Goal: Complete application form: Fill out and submit a form for a specific purpose

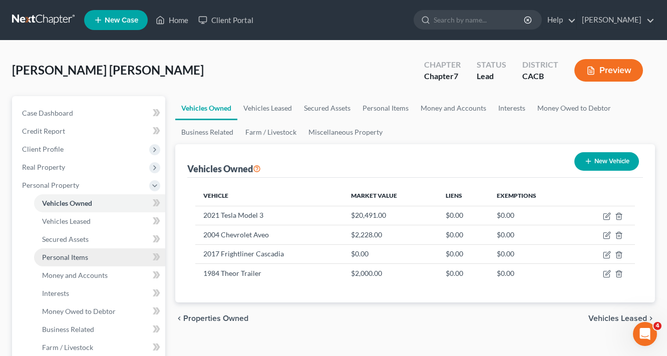
click at [70, 254] on span "Personal Items" at bounding box center [65, 257] width 46 height 9
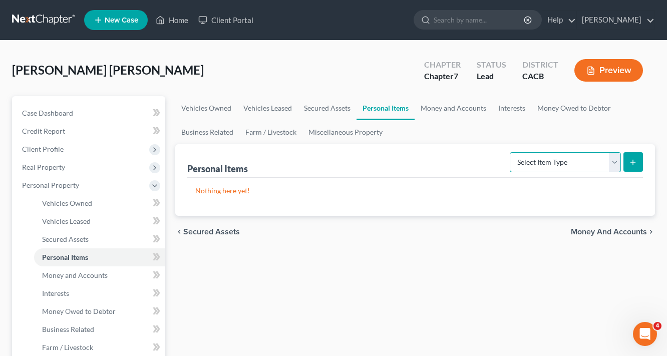
click at [598, 154] on select "Select Item Type Clothing Collectibles Of Value Electronics Firearms Household …" at bounding box center [565, 162] width 111 height 20
select select "household_goods"
click at [511, 152] on select "Select Item Type Clothing Collectibles Of Value Electronics Firearms Household …" at bounding box center [565, 162] width 111 height 20
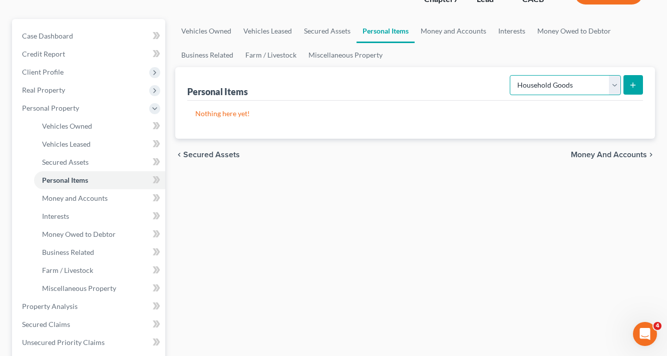
scroll to position [80, 0]
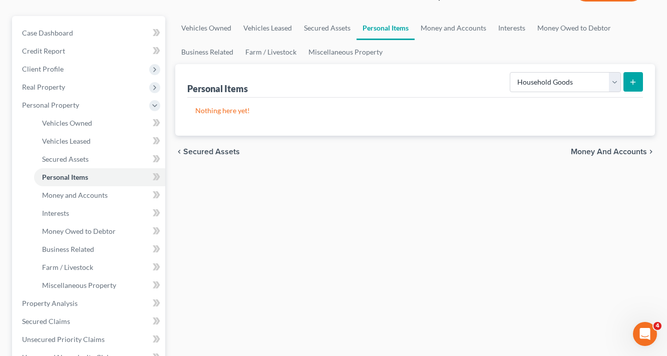
click at [633, 86] on button "submit" at bounding box center [633, 82] width 20 height 20
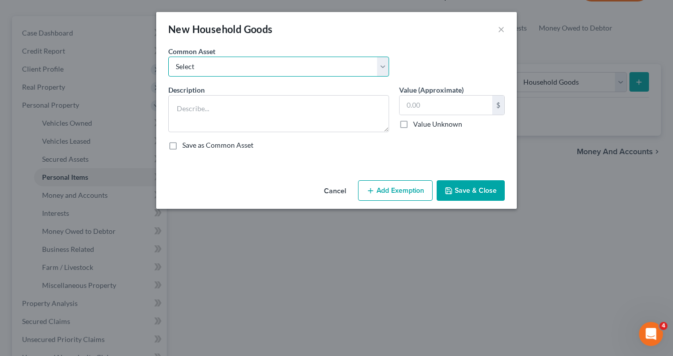
click at [202, 70] on select "Select Household Goods and Furniture Household Goods and Furniture" at bounding box center [278, 67] width 221 height 20
select select "0"
click at [168, 57] on select "Select Household Goods and Furniture Household Goods and Furniture" at bounding box center [278, 67] width 221 height 20
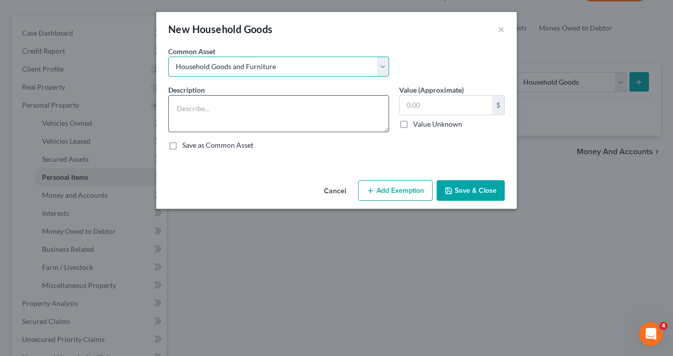
type textarea "Household Goods and Furniture"
type input "2,010.00"
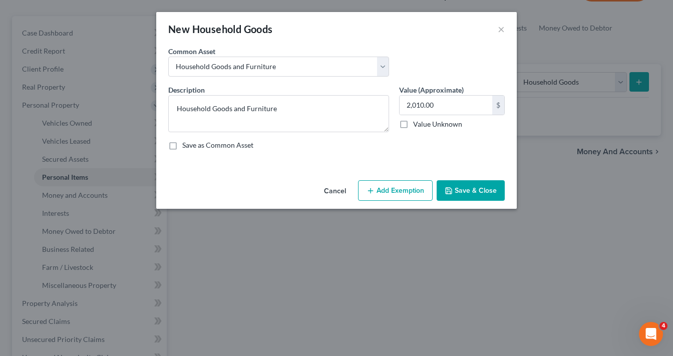
click at [416, 117] on div "2,010.00 $ Value Unknown" at bounding box center [452, 112] width 106 height 34
click at [442, 110] on input "2,010.00" at bounding box center [445, 105] width 93 height 19
type input "300.00"
click at [400, 188] on button "Add Exemption" at bounding box center [395, 190] width 75 height 21
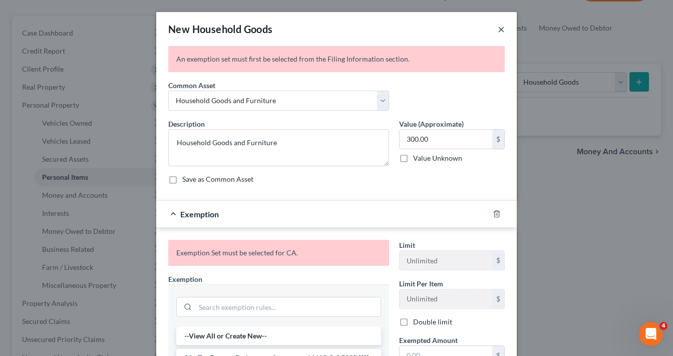
click at [498, 31] on button "×" at bounding box center [501, 29] width 7 height 12
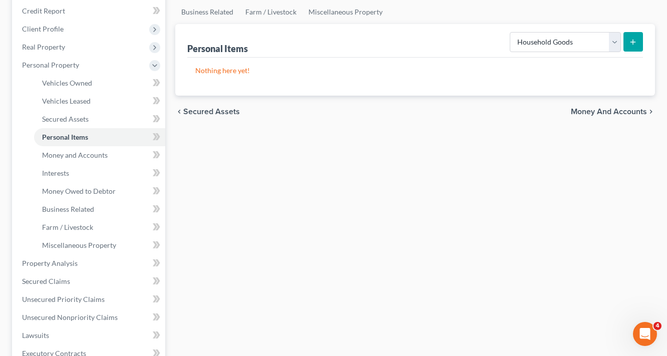
scroll to position [40, 0]
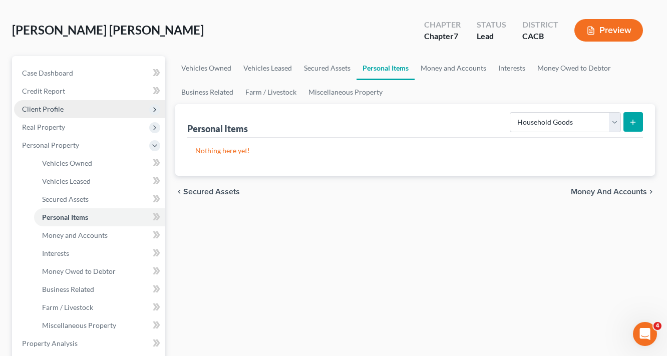
click at [46, 112] on span "Client Profile" at bounding box center [43, 109] width 42 height 9
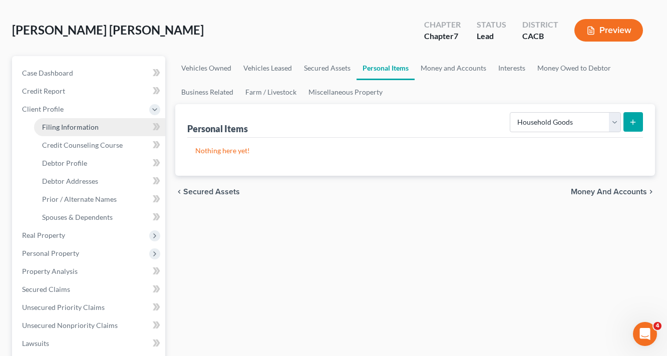
click at [88, 133] on link "Filing Information" at bounding box center [99, 127] width 131 height 18
select select "1"
select select "0"
select select "7"
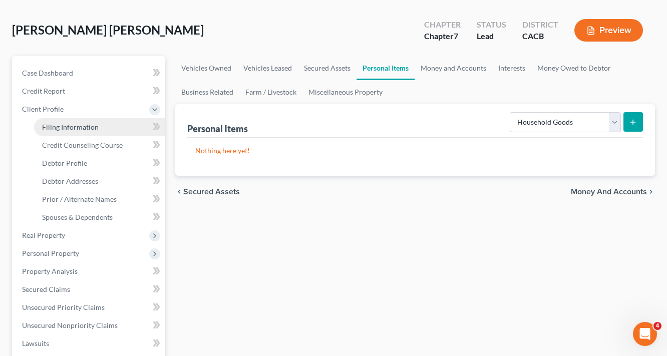
select select "0"
select select "4"
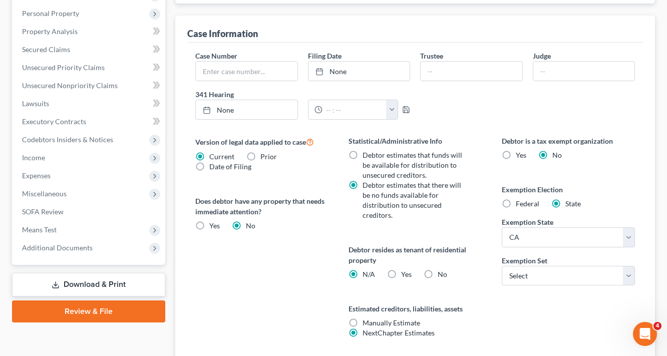
scroll to position [280, 0]
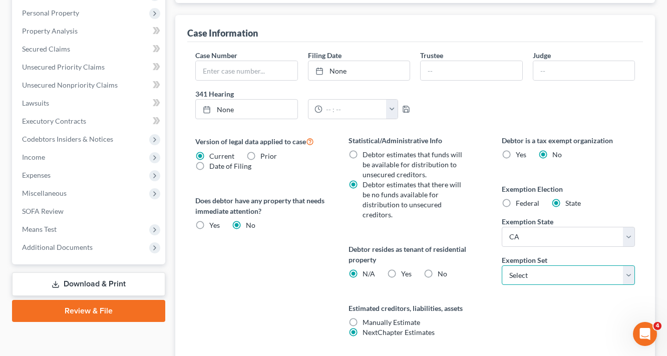
click at [546, 266] on select "Select 703 704" at bounding box center [568, 275] width 133 height 20
select select "0"
click at [502, 265] on select "Select 703 704" at bounding box center [568, 275] width 133 height 20
click at [401, 269] on label "Yes Yes" at bounding box center [406, 274] width 11 height 10
click at [405, 269] on input "Yes Yes" at bounding box center [408, 272] width 7 height 7
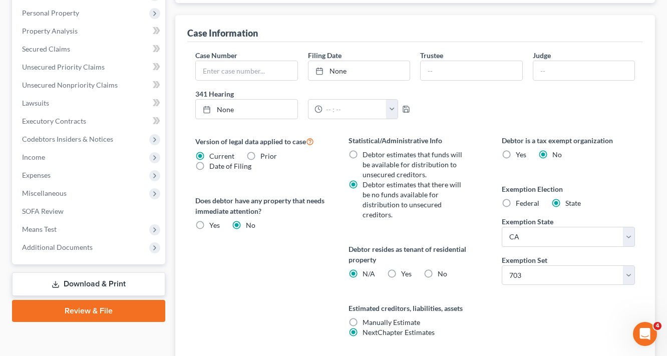
radio input "true"
radio input "false"
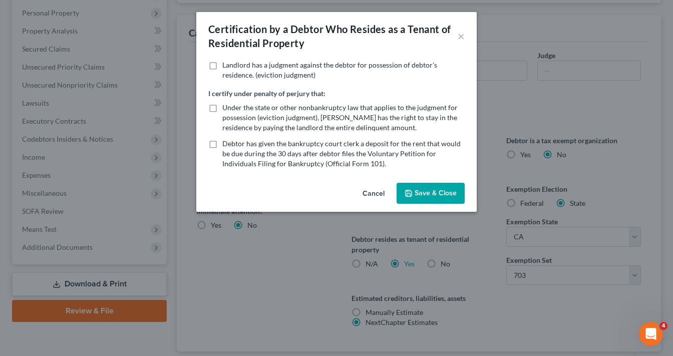
click at [407, 204] on div "Cancel Save & Close" at bounding box center [336, 195] width 280 height 33
click at [427, 194] on button "Save & Close" at bounding box center [430, 193] width 68 height 21
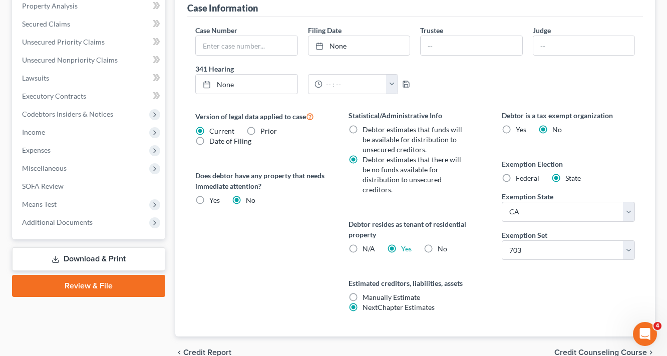
scroll to position [344, 0]
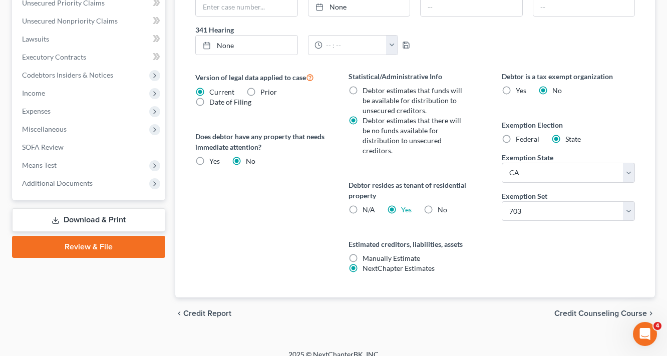
click at [611, 309] on span "Credit Counseling Course" at bounding box center [600, 313] width 93 height 8
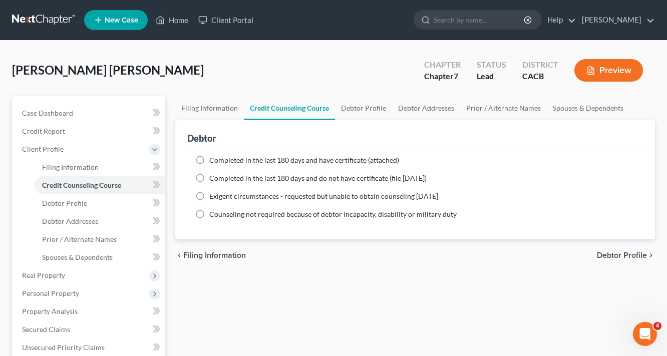
click at [379, 160] on span "Completed in the last 180 days and have certificate (attached)" at bounding box center [304, 160] width 190 height 9
click at [220, 160] on input "Completed in the last 180 days and have certificate (attached)" at bounding box center [216, 158] width 7 height 7
radio input "true"
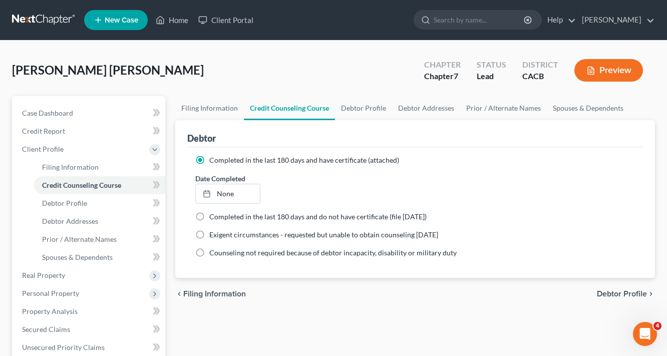
click at [619, 290] on span "Debtor Profile" at bounding box center [622, 294] width 50 height 8
select select "0"
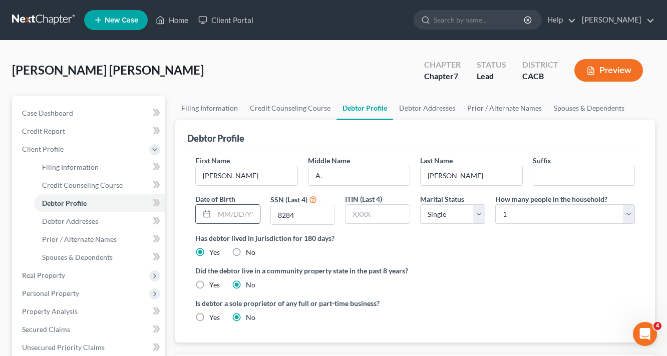
click at [218, 213] on input "text" at bounding box center [237, 214] width 46 height 19
type input "[DATE]"
click at [545, 298] on div "Is debtor a sole proprietor of any full or part-time business? Yes No" at bounding box center [414, 314] width 449 height 33
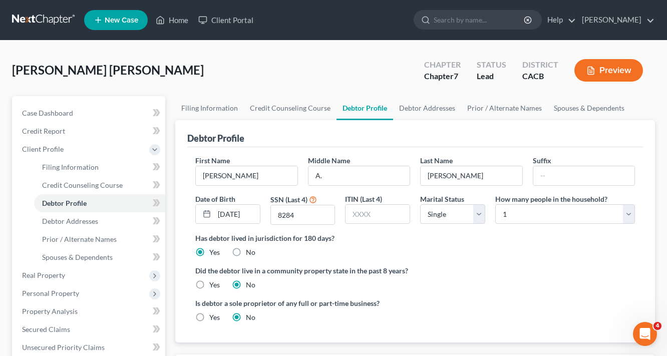
click at [209, 284] on label "Yes" at bounding box center [214, 285] width 11 height 10
click at [213, 284] on input "Yes" at bounding box center [216, 283] width 7 height 7
radio input "true"
radio input "false"
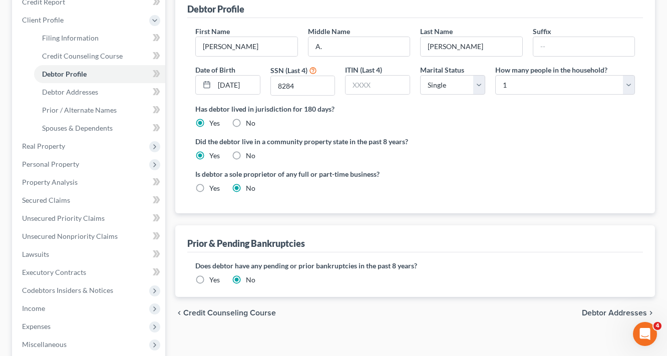
scroll to position [200, 0]
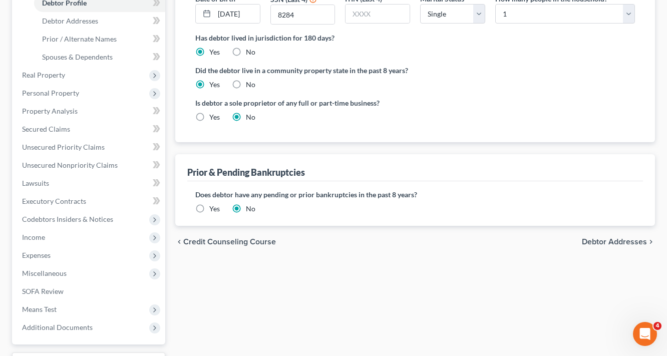
click at [621, 244] on span "Debtor Addresses" at bounding box center [614, 242] width 65 height 8
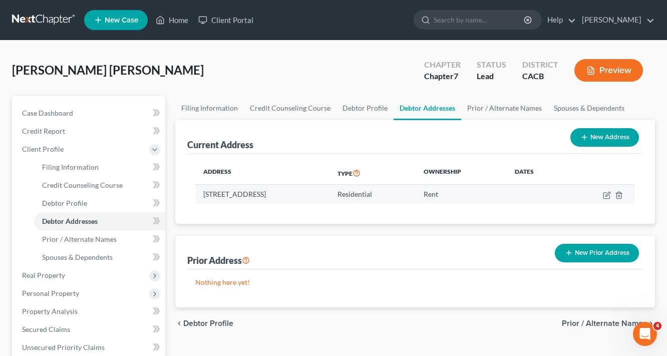
drag, startPoint x: 366, startPoint y: 189, endPoint x: 200, endPoint y: 190, distance: 166.2
click at [200, 190] on td "[STREET_ADDRESS]" at bounding box center [262, 194] width 134 height 19
copy td "[STREET_ADDRESS]"
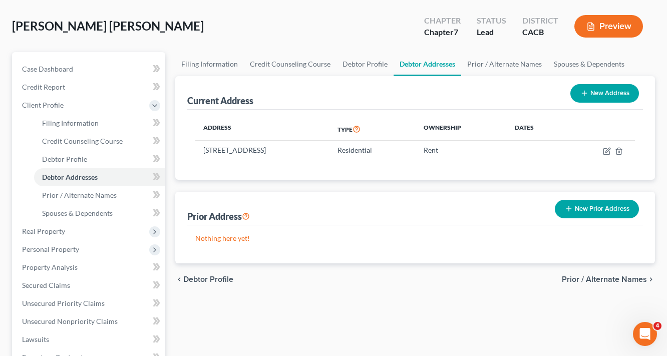
scroll to position [40, 0]
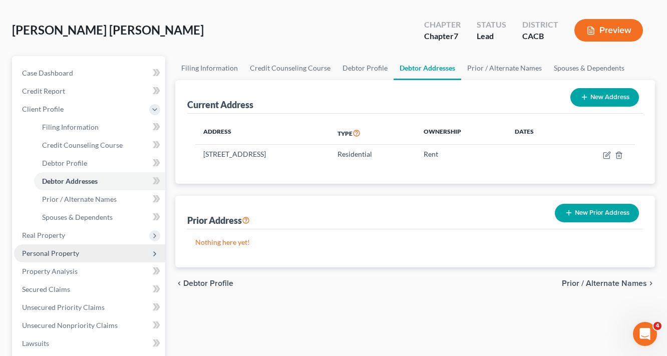
click at [58, 250] on span "Personal Property" at bounding box center [50, 253] width 57 height 9
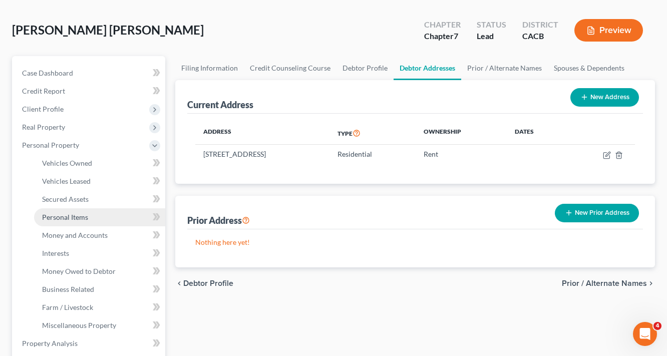
click at [74, 215] on span "Personal Items" at bounding box center [65, 217] width 46 height 9
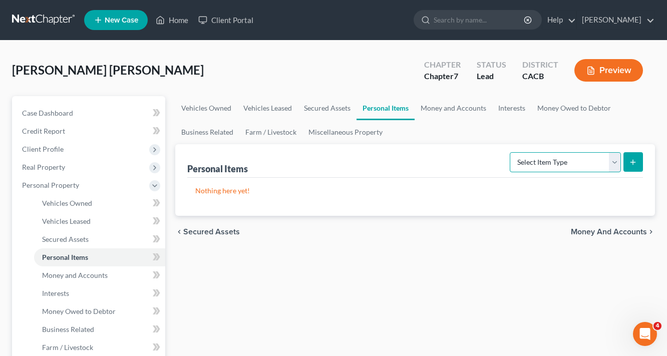
click at [569, 156] on select "Select Item Type Clothing Collectibles Of Value Electronics Firearms Household …" at bounding box center [565, 162] width 111 height 20
select select "household_goods"
click at [511, 152] on select "Select Item Type Clothing Collectibles Of Value Electronics Firearms Household …" at bounding box center [565, 162] width 111 height 20
click at [631, 162] on icon "submit" at bounding box center [633, 162] width 8 height 8
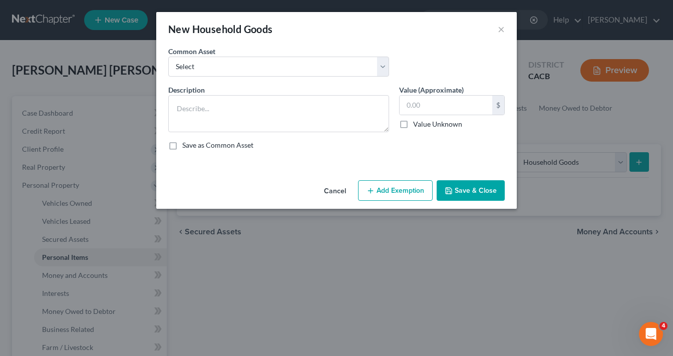
click at [249, 76] on div "Common Asset Select Household Goods and Furniture Household Goods and Furniture" at bounding box center [336, 65] width 346 height 39
click at [256, 64] on select "Select Household Goods and Furniture Household Goods and Furniture" at bounding box center [278, 67] width 221 height 20
select select "1"
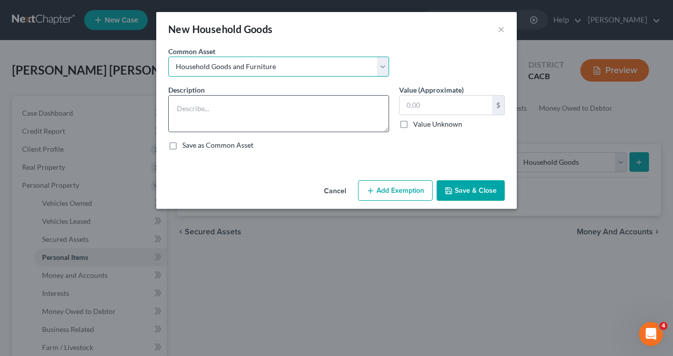
click at [168, 57] on select "Select Household Goods and Furniture Household Goods and Furniture" at bounding box center [278, 67] width 221 height 20
type textarea "Household Goods and Furniture"
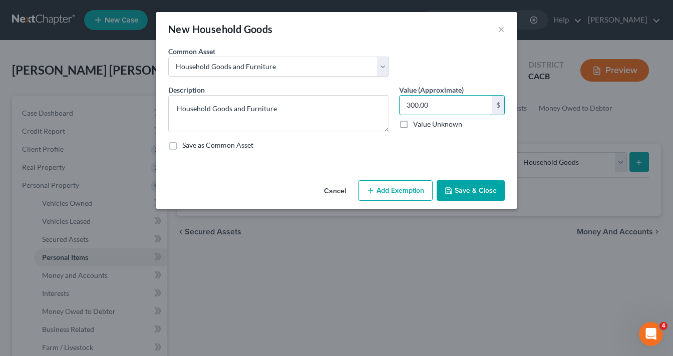
type input "300.00"
click at [392, 191] on button "Add Exemption" at bounding box center [395, 190] width 75 height 21
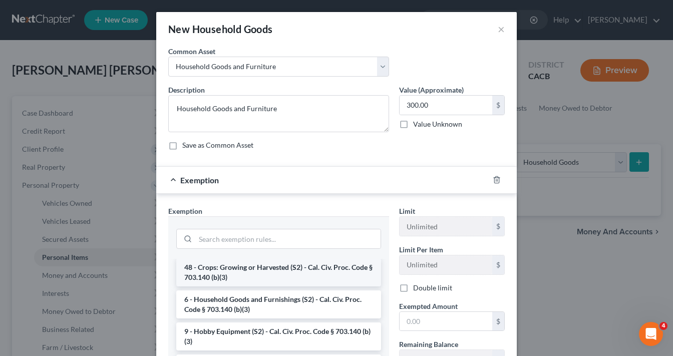
scroll to position [40, 0]
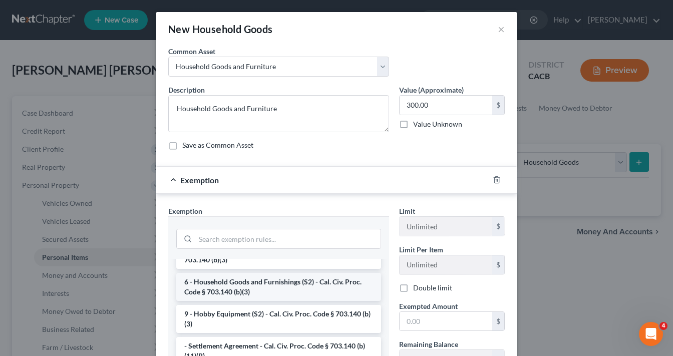
click at [252, 280] on li "6 - Household Goods and Furnishings (S2) - Cal. Civ. Proc. Code § 703.140 (b)(3)" at bounding box center [278, 287] width 205 height 28
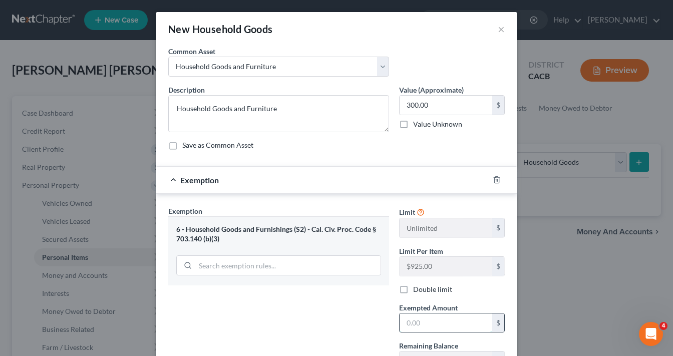
click at [434, 325] on input "text" at bounding box center [445, 322] width 93 height 19
type input "300.00"
click at [591, 311] on div "New Household Goods × An exemption set must first be selected from the Filing I…" at bounding box center [336, 178] width 673 height 356
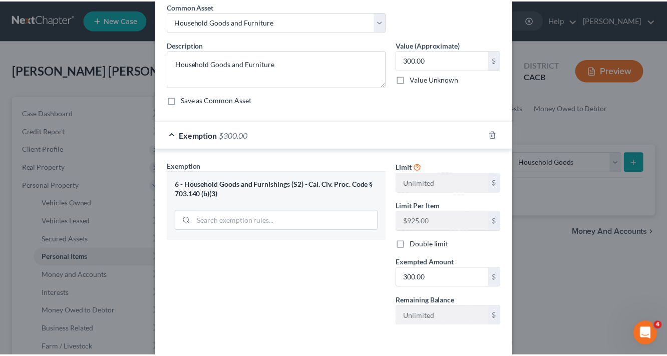
scroll to position [85, 0]
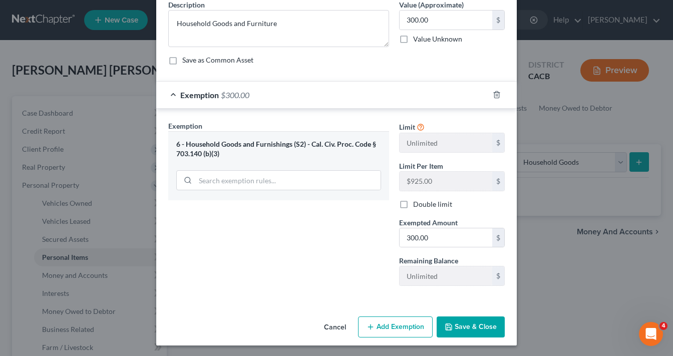
click at [466, 320] on button "Save & Close" at bounding box center [470, 326] width 68 height 21
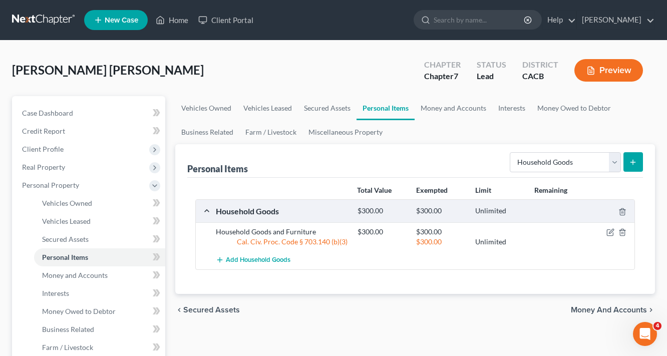
scroll to position [120, 0]
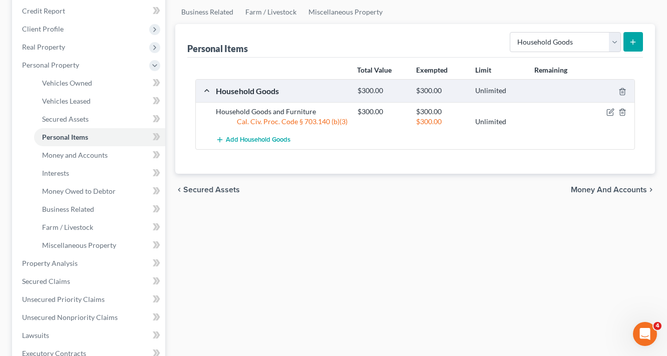
click at [628, 189] on span "Money and Accounts" at bounding box center [609, 190] width 76 height 8
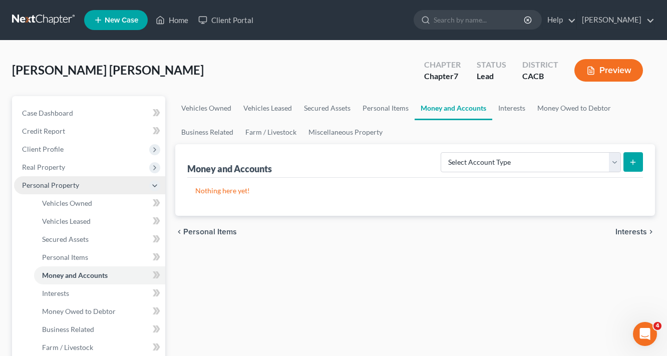
click at [61, 190] on span "Personal Property" at bounding box center [89, 185] width 151 height 18
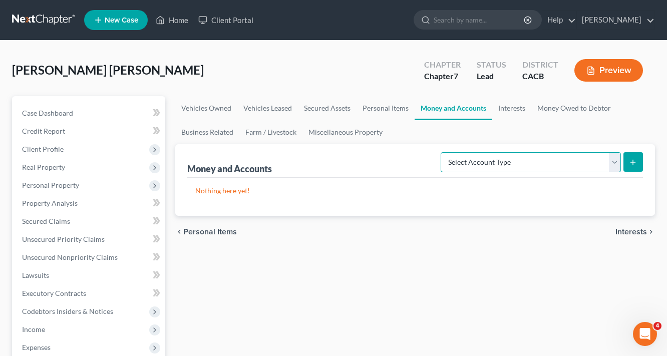
click at [517, 160] on select "Select Account Type Brokerage Cash on Hand Certificates of Deposit Checking Acc…" at bounding box center [530, 162] width 180 height 20
click at [365, 200] on div "Nothing here yet!" at bounding box center [414, 197] width 455 height 38
click at [494, 167] on select "Select Account Type Brokerage Cash on Hand Certificates of Deposit Checking Acc…" at bounding box center [530, 162] width 180 height 20
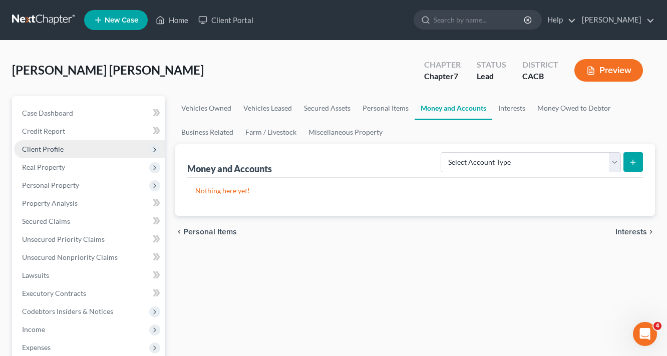
click at [53, 149] on span "Client Profile" at bounding box center [43, 149] width 42 height 9
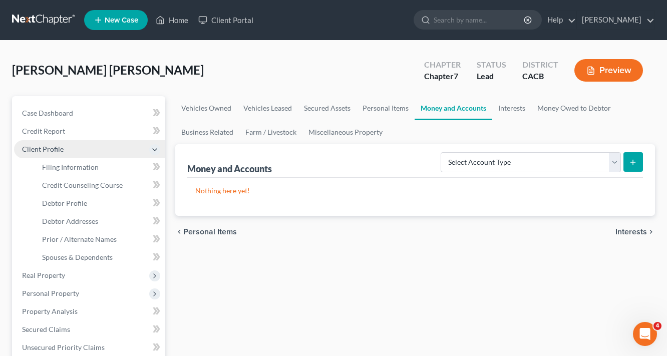
click at [38, 143] on span "Client Profile" at bounding box center [89, 149] width 151 height 18
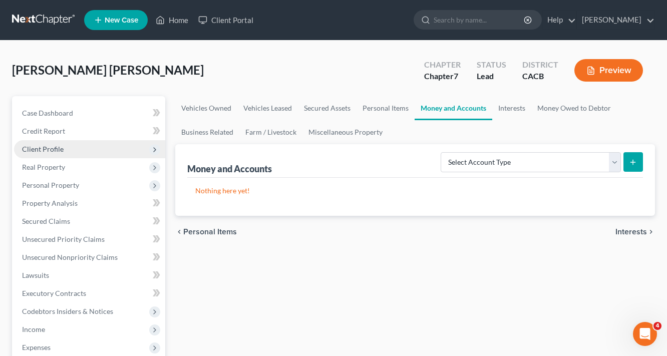
click at [38, 149] on span "Client Profile" at bounding box center [43, 149] width 42 height 9
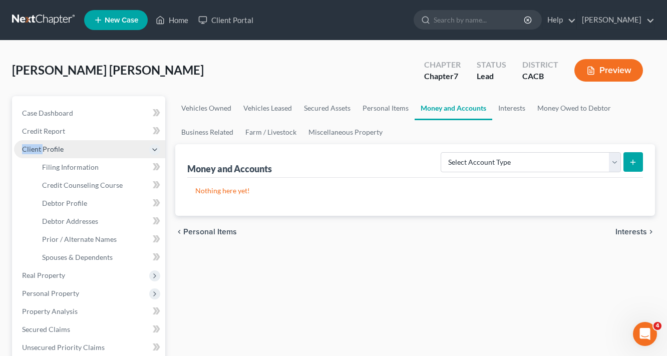
click at [38, 149] on span "Client Profile" at bounding box center [43, 149] width 42 height 9
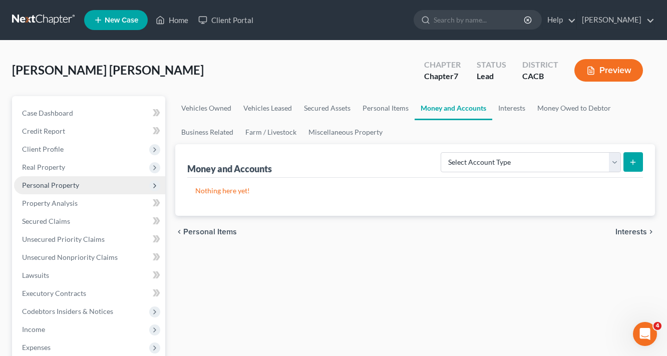
click at [60, 185] on span "Personal Property" at bounding box center [50, 185] width 57 height 9
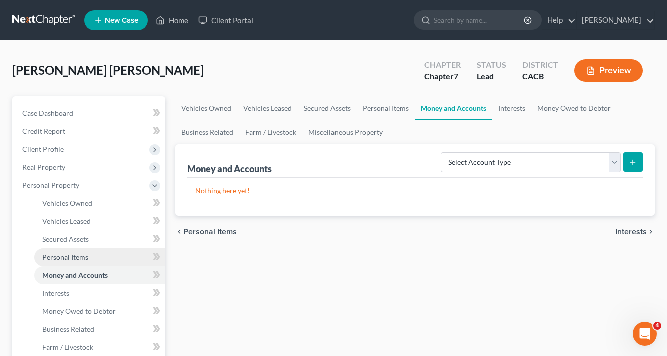
click at [80, 261] on link "Personal Items" at bounding box center [99, 257] width 131 height 18
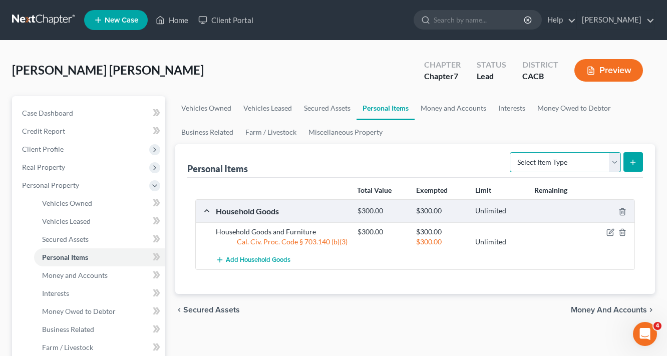
click at [542, 161] on select "Select Item Type Clothing Collectibles Of Value Electronics Firearms Household …" at bounding box center [565, 162] width 111 height 20
select select "collectibles_of_value"
click at [511, 152] on select "Select Item Type Clothing Collectibles Of Value Electronics Firearms Household …" at bounding box center [565, 162] width 111 height 20
click at [634, 162] on icon "submit" at bounding box center [633, 162] width 8 height 8
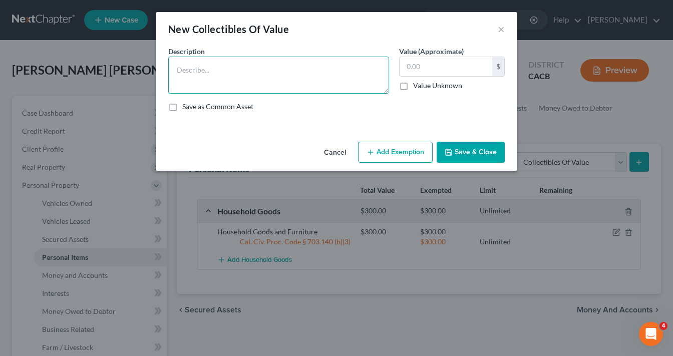
click at [290, 77] on textarea at bounding box center [278, 75] width 221 height 37
type textarea "Desktop"
click at [428, 62] on input "text" at bounding box center [445, 66] width 93 height 19
type input "300.00"
click at [394, 147] on button "Add Exemption" at bounding box center [395, 152] width 75 height 21
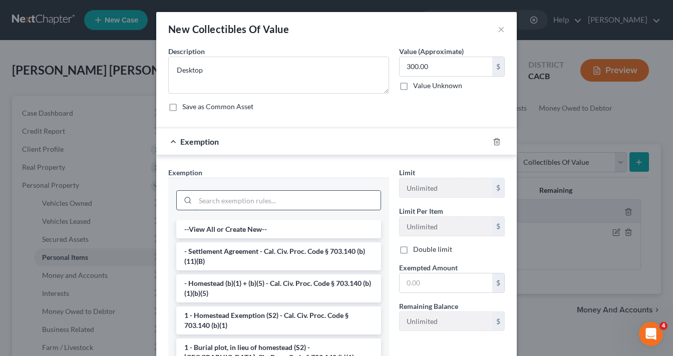
click at [243, 206] on input "search" at bounding box center [287, 200] width 185 height 19
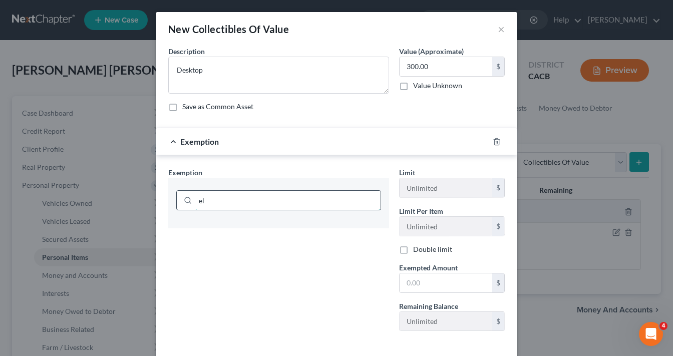
type input "e"
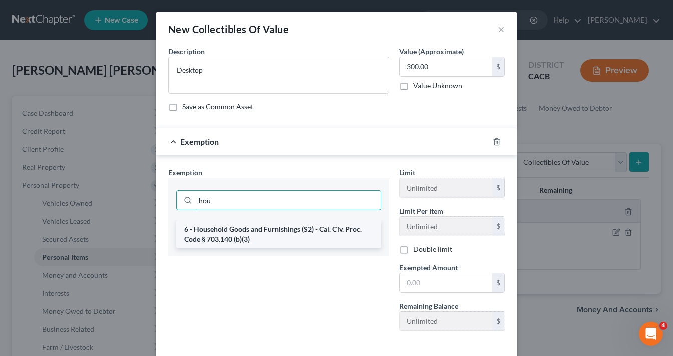
type input "hou"
click at [278, 229] on li "6 - Household Goods and Furnishings (S2) - Cal. Civ. Proc. Code § 703.140 (b)(3)" at bounding box center [278, 234] width 205 height 28
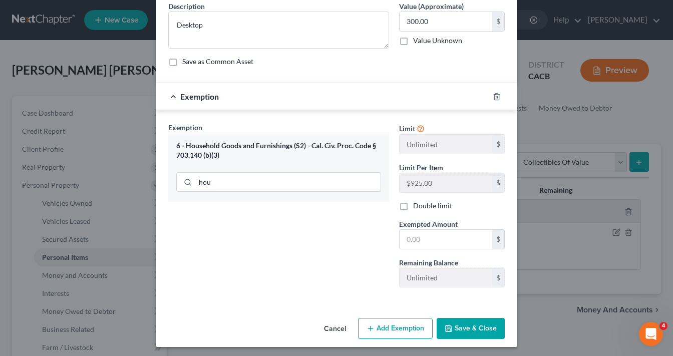
scroll to position [47, 0]
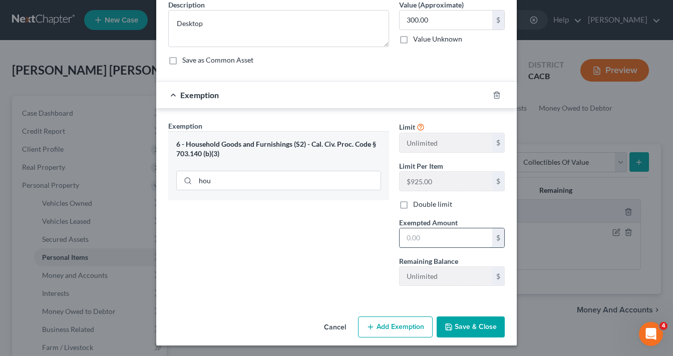
click at [430, 230] on input "text" at bounding box center [445, 237] width 93 height 19
type input "300.00"
click at [456, 327] on button "Save & Close" at bounding box center [470, 326] width 68 height 21
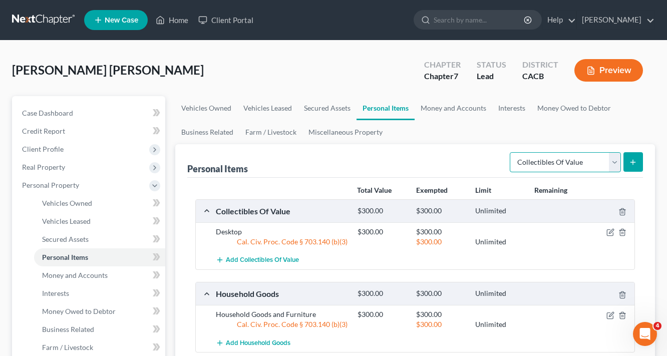
click at [551, 162] on select "Select Item Type Clothing Collectibles Of Value Electronics Firearms Household …" at bounding box center [565, 162] width 111 height 20
select select "sports_and_hobby_equipment"
click at [511, 152] on select "Select Item Type Clothing Collectibles Of Value Electronics Firearms Household …" at bounding box center [565, 162] width 111 height 20
click at [638, 168] on button "submit" at bounding box center [633, 162] width 20 height 20
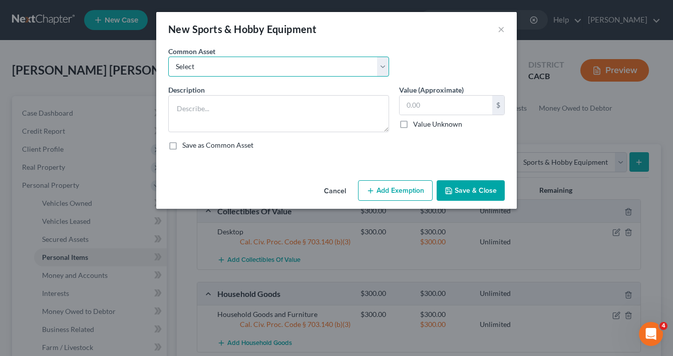
click at [234, 63] on select "Select Bicycle Pool Table" at bounding box center [278, 67] width 221 height 20
click at [263, 179] on div "Cancel Add Exemption Save & Close" at bounding box center [336, 192] width 360 height 33
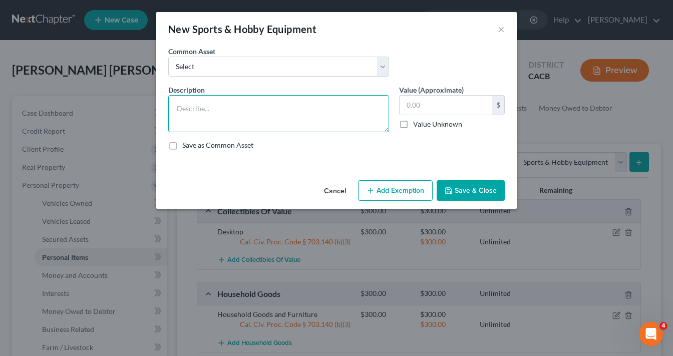
click at [250, 106] on textarea at bounding box center [278, 113] width 221 height 37
type textarea "Treadmill"
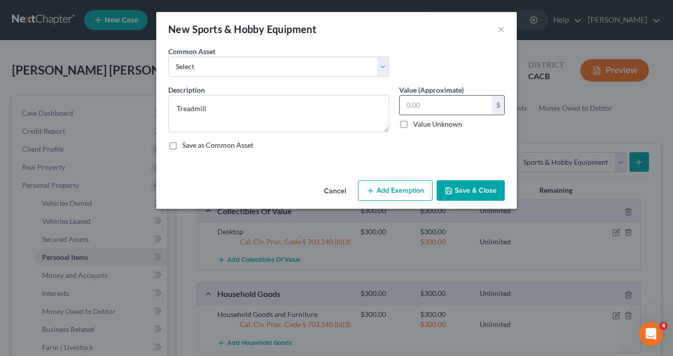
click at [442, 103] on input "text" at bounding box center [445, 105] width 93 height 19
type input "200.00"
click at [411, 196] on button "Add Exemption" at bounding box center [395, 190] width 75 height 21
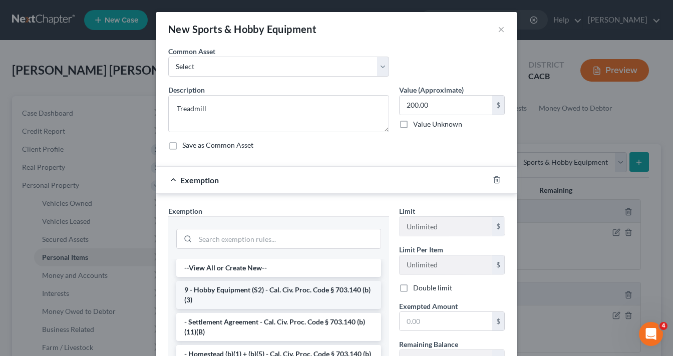
click at [248, 291] on li "9 - Hobby Equipment (S2) - Cal. Civ. Proc. Code § 703.140 (b)(3)" at bounding box center [278, 295] width 205 height 28
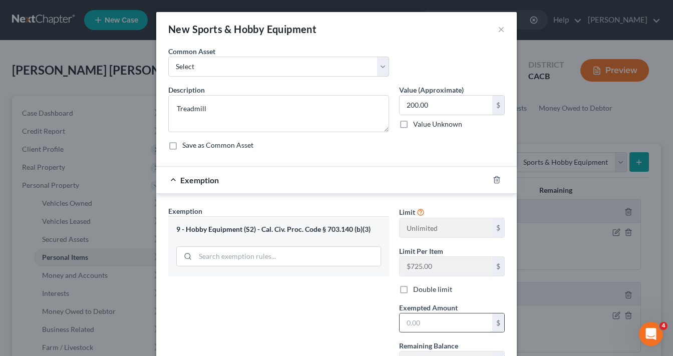
click at [422, 320] on input "text" at bounding box center [445, 322] width 93 height 19
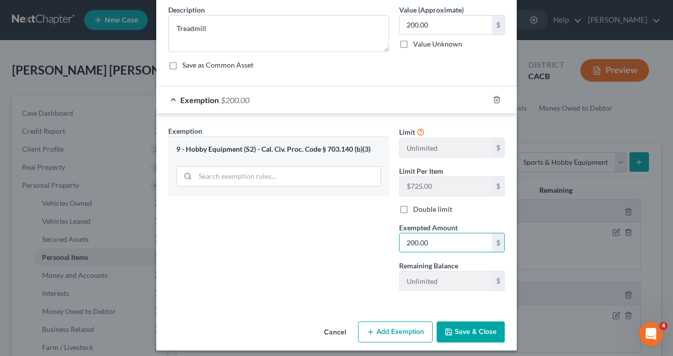
type input "200.00"
click at [489, 328] on button "Save & Close" at bounding box center [470, 331] width 68 height 21
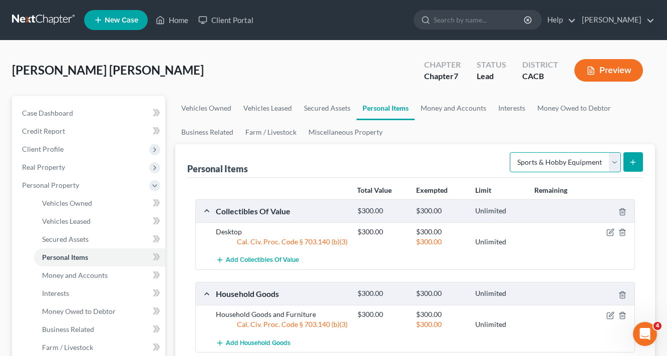
click at [581, 158] on select "Select Item Type Clothing Collectibles Of Value Electronics Firearms Household …" at bounding box center [565, 162] width 111 height 20
select select "clothing"
click at [511, 152] on select "Select Item Type Clothing Collectibles Of Value Electronics Firearms Household …" at bounding box center [565, 162] width 111 height 20
click at [638, 164] on button "submit" at bounding box center [633, 162] width 20 height 20
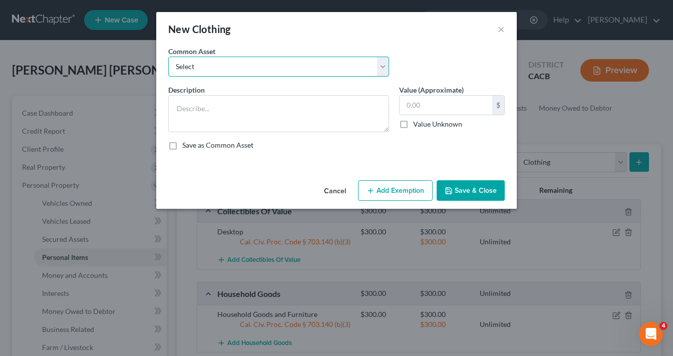
click at [277, 71] on select "Select Wearing Apparel" at bounding box center [278, 67] width 221 height 20
select select "0"
click at [168, 57] on select "Select Wearing Apparel" at bounding box center [278, 67] width 221 height 20
type textarea "Wearing Apparel"
click at [451, 104] on input "400.00" at bounding box center [445, 105] width 93 height 19
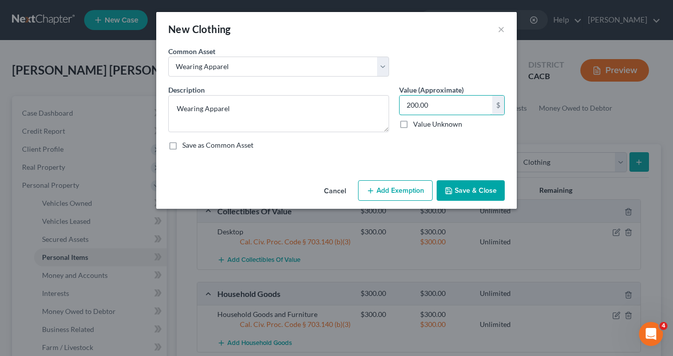
type input "200.00"
click at [412, 183] on button "Add Exemption" at bounding box center [395, 190] width 75 height 21
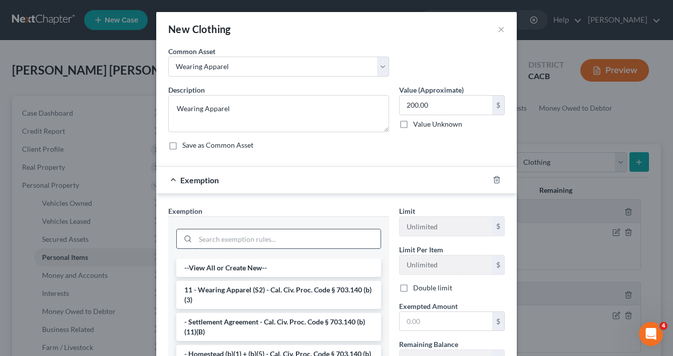
click at [269, 231] on input "search" at bounding box center [287, 238] width 185 height 19
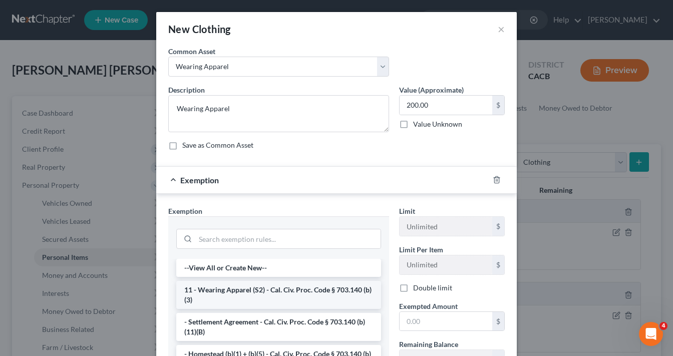
click at [248, 292] on li "11 - Wearing Apparel (S2) - Cal. Civ. Proc. Code § 703.140 (b)(3)" at bounding box center [278, 295] width 205 height 28
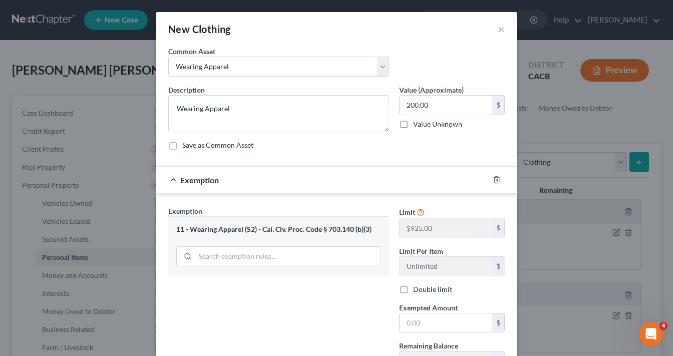
scroll to position [85, 0]
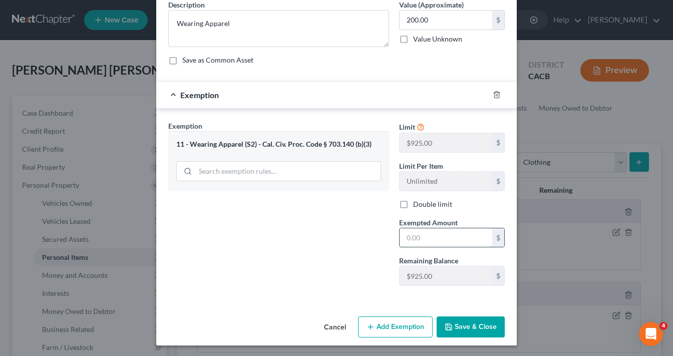
click at [444, 233] on input "text" at bounding box center [445, 237] width 93 height 19
type input "200.00"
click at [480, 328] on button "Save & Close" at bounding box center [470, 326] width 68 height 21
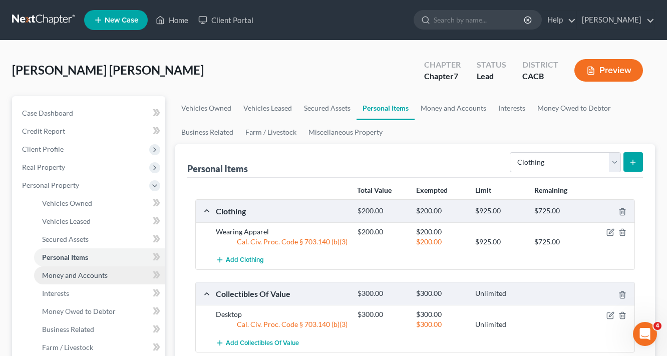
click at [76, 269] on link "Money and Accounts" at bounding box center [99, 275] width 131 height 18
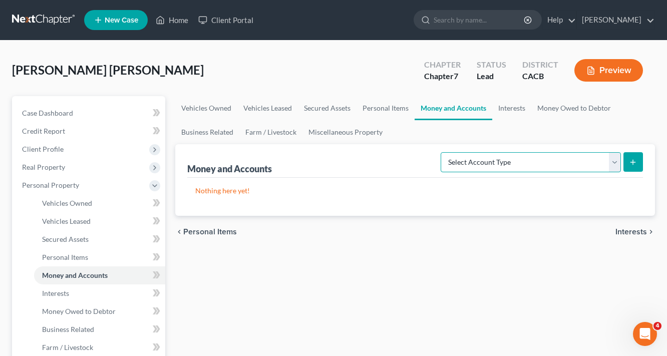
click at [502, 164] on select "Select Account Type Brokerage Cash on Hand Certificates of Deposit Checking Acc…" at bounding box center [530, 162] width 180 height 20
select select "cash_on_hand"
click at [442, 152] on select "Select Account Type Brokerage Cash on Hand Certificates of Deposit Checking Acc…" at bounding box center [530, 162] width 180 height 20
click at [641, 161] on button "submit" at bounding box center [633, 162] width 20 height 20
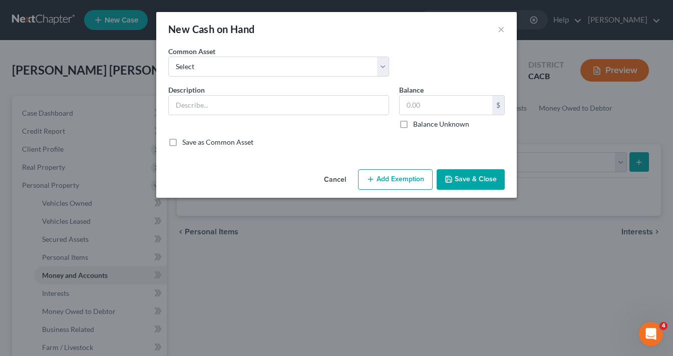
click at [262, 52] on div "Common Asset Select Cash Cash on Hand" at bounding box center [278, 61] width 231 height 31
click at [238, 67] on select "Select Cash Cash on Hand" at bounding box center [278, 67] width 221 height 20
select select "1"
click at [168, 57] on select "Select Cash Cash on Hand" at bounding box center [278, 67] width 221 height 20
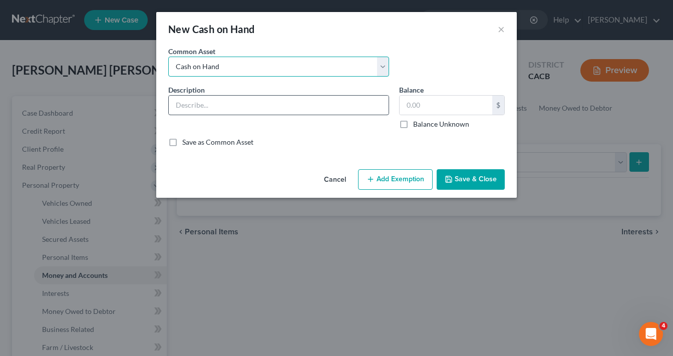
type input "Cash on Hand"
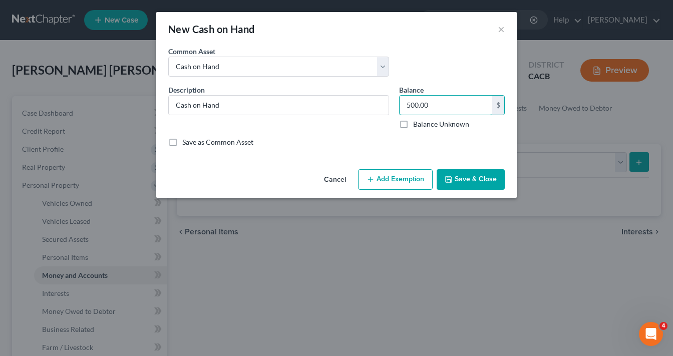
type input "500.00"
click at [402, 173] on button "Add Exemption" at bounding box center [395, 179] width 75 height 21
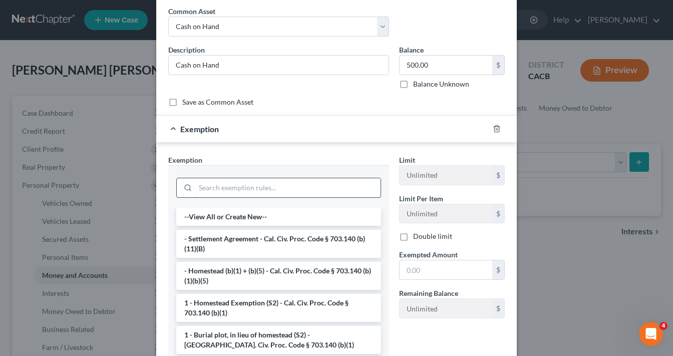
click at [230, 186] on input "search" at bounding box center [287, 187] width 185 height 19
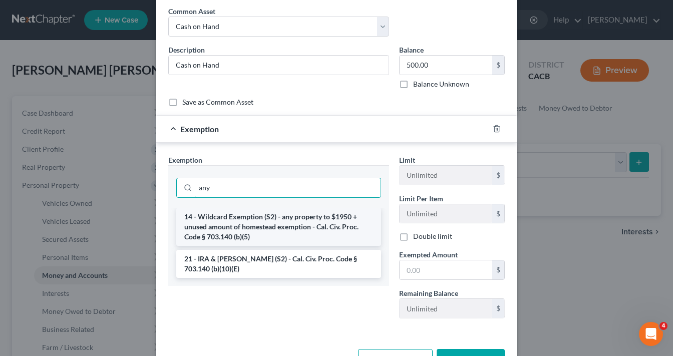
type input "any"
click at [248, 226] on li "14 - Wildcard Exemption (S2) - any property to $1950 + unused amount of homeste…" at bounding box center [278, 227] width 205 height 38
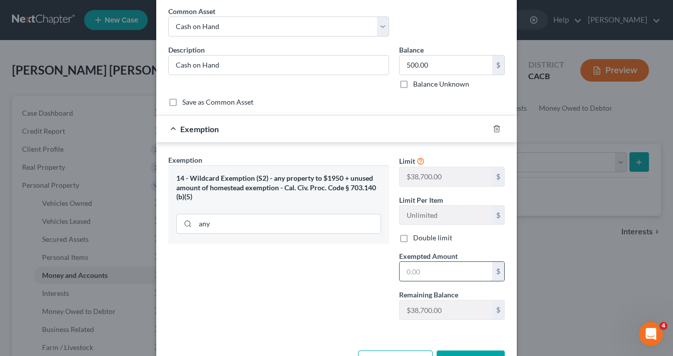
click at [444, 270] on input "text" at bounding box center [445, 271] width 93 height 19
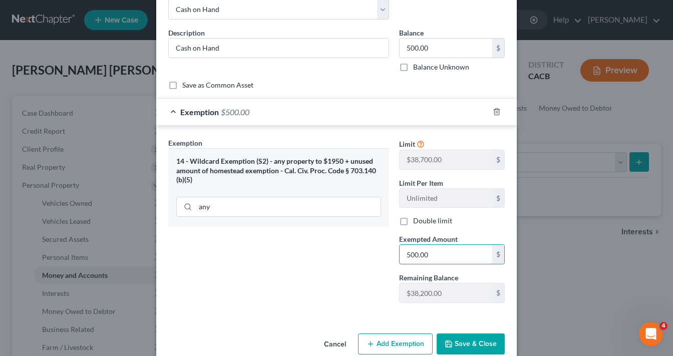
scroll to position [74, 0]
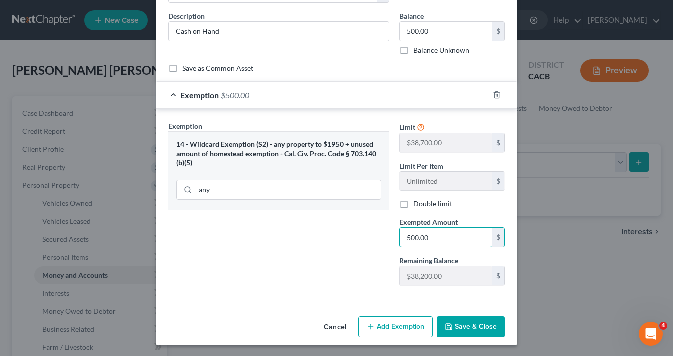
type input "500.00"
click at [404, 325] on button "Add Exemption" at bounding box center [395, 326] width 75 height 21
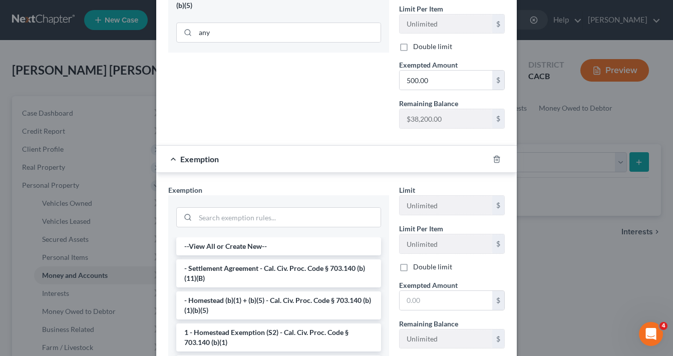
scroll to position [234, 0]
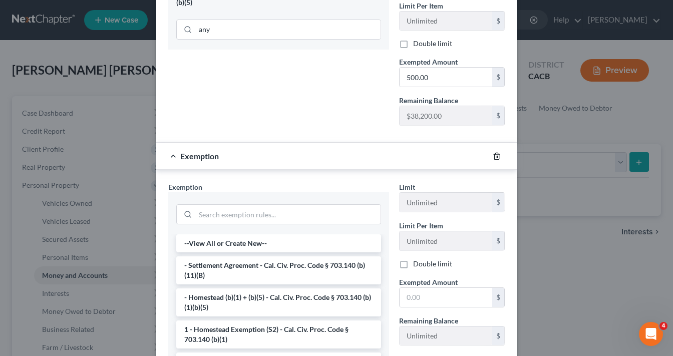
click at [496, 154] on icon "button" at bounding box center [496, 156] width 5 height 7
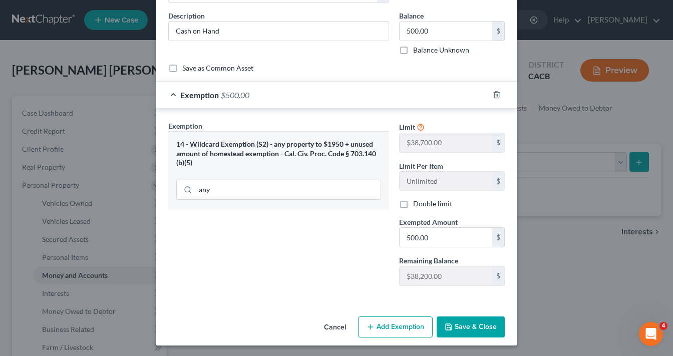
click at [472, 322] on button "Save & Close" at bounding box center [470, 326] width 68 height 21
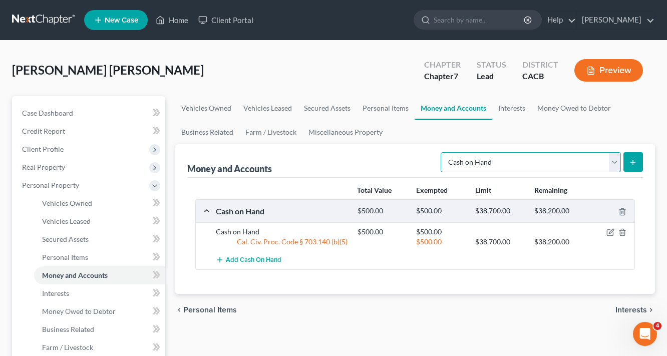
click at [548, 163] on select "Select Account Type Brokerage Cash on Hand Certificates of Deposit Checking Acc…" at bounding box center [530, 162] width 180 height 20
select select "checking"
click at [442, 152] on select "Select Account Type Brokerage Cash on Hand Certificates of Deposit Checking Acc…" at bounding box center [530, 162] width 180 height 20
click at [631, 162] on icon "submit" at bounding box center [633, 162] width 8 height 8
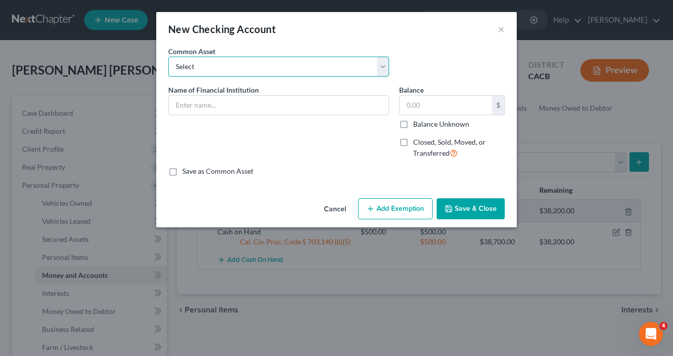
click at [234, 68] on select "Select True Grocer Credit Union (1868)" at bounding box center [278, 67] width 221 height 20
click at [287, 39] on div "New Checking Account ×" at bounding box center [336, 29] width 360 height 34
click at [229, 98] on input "text" at bounding box center [279, 105] width 220 height 19
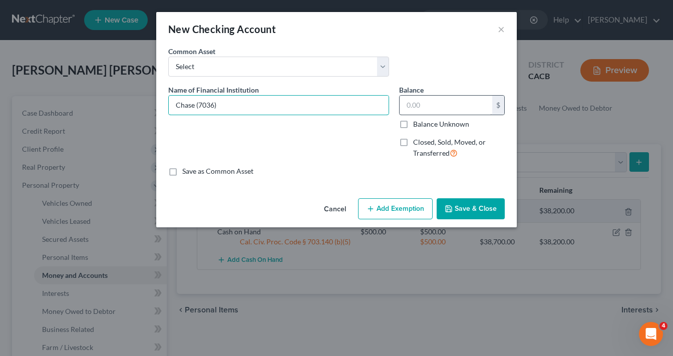
type input "Chase (7036)"
click at [440, 112] on input "text" at bounding box center [445, 105] width 93 height 19
type input "0.00"
click at [450, 210] on polyline "button" at bounding box center [449, 210] width 4 height 3
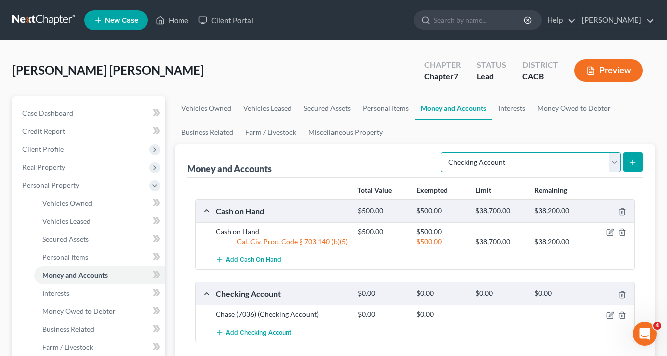
click at [572, 158] on select "Select Account Type Brokerage Cash on Hand Certificates of Deposit Checking Acc…" at bounding box center [530, 162] width 180 height 20
click at [442, 152] on select "Select Account Type Brokerage Cash on Hand Certificates of Deposit Checking Acc…" at bounding box center [530, 162] width 180 height 20
click at [639, 166] on button "submit" at bounding box center [633, 162] width 20 height 20
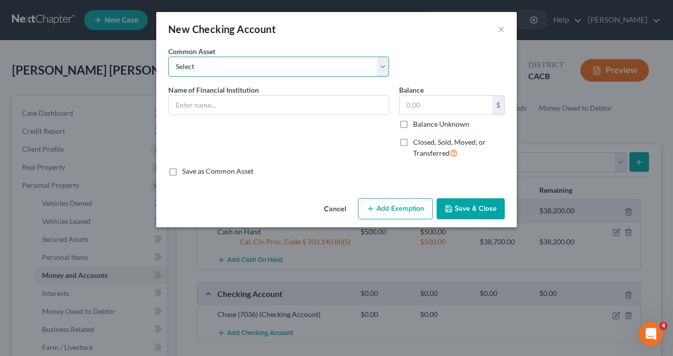
click at [276, 62] on select "Select True Grocer Credit Union (1868)" at bounding box center [278, 67] width 221 height 20
drag, startPoint x: 366, startPoint y: 22, endPoint x: 337, endPoint y: 46, distance: 37.7
click at [365, 22] on div "New Checking Account ×" at bounding box center [336, 29] width 360 height 34
click at [233, 100] on input "text" at bounding box center [279, 105] width 220 height 19
type input "Chase"
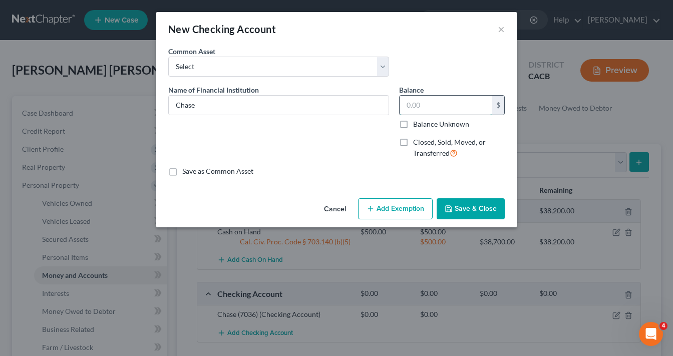
click at [433, 104] on input "text" at bounding box center [445, 105] width 93 height 19
type input "0.00"
click at [396, 209] on button "Add Exemption" at bounding box center [395, 208] width 75 height 21
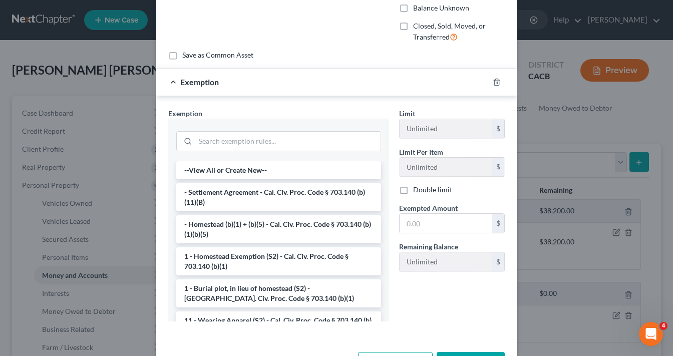
scroll to position [120, 0]
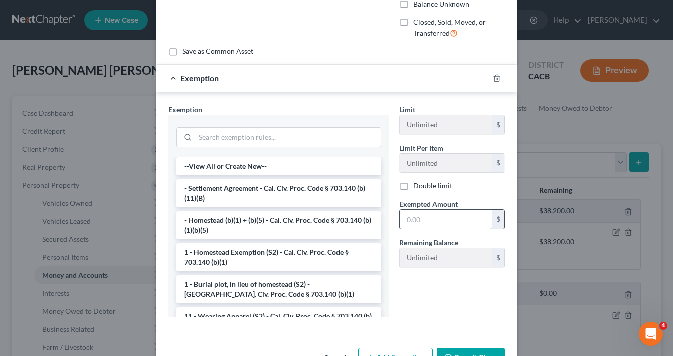
click at [426, 222] on input "text" at bounding box center [445, 219] width 93 height 19
type input "0.00"
click at [257, 137] on input "search" at bounding box center [287, 137] width 185 height 19
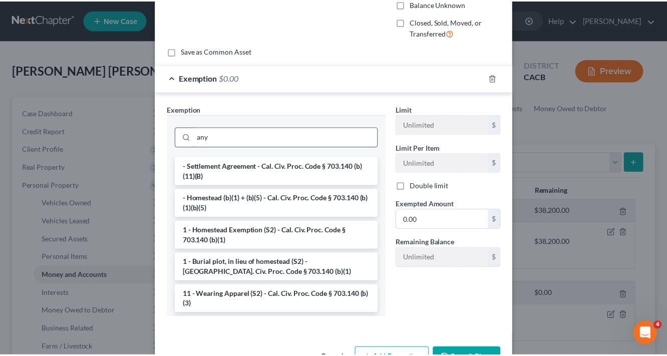
scroll to position [102, 0]
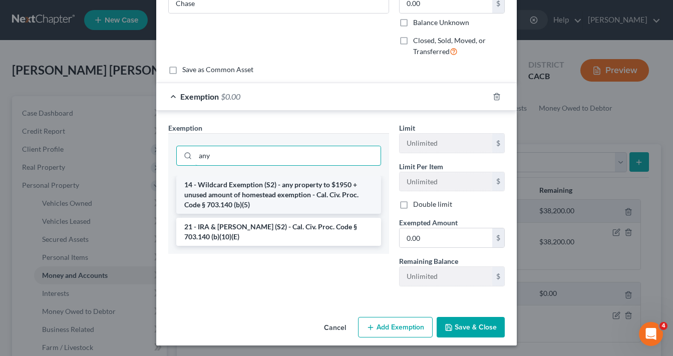
type input "any"
click at [247, 189] on li "14 - Wildcard Exemption (S2) - any property to $1950 + unused amount of homeste…" at bounding box center [278, 195] width 205 height 38
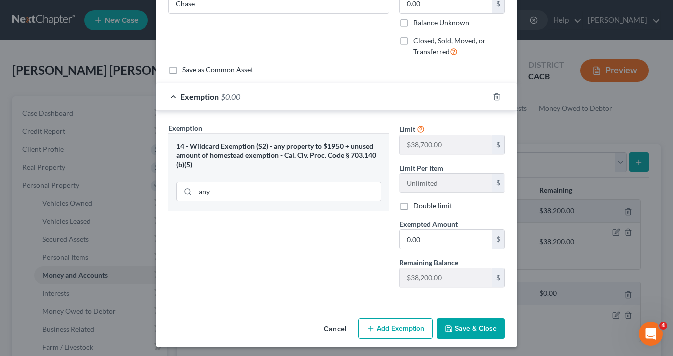
click at [468, 325] on button "Save & Close" at bounding box center [470, 328] width 68 height 21
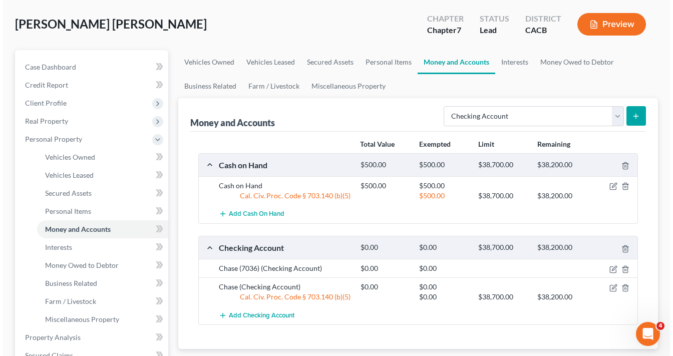
scroll to position [80, 0]
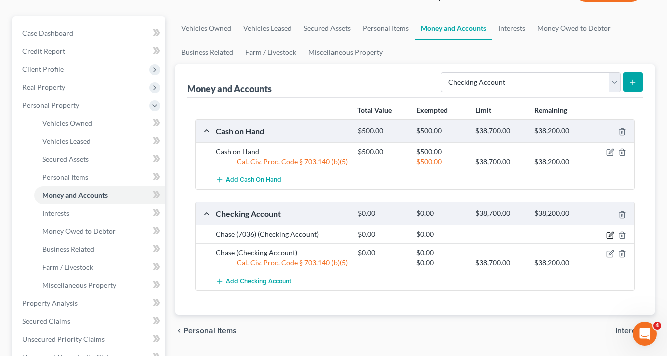
click at [608, 234] on icon "button" at bounding box center [610, 235] width 8 height 8
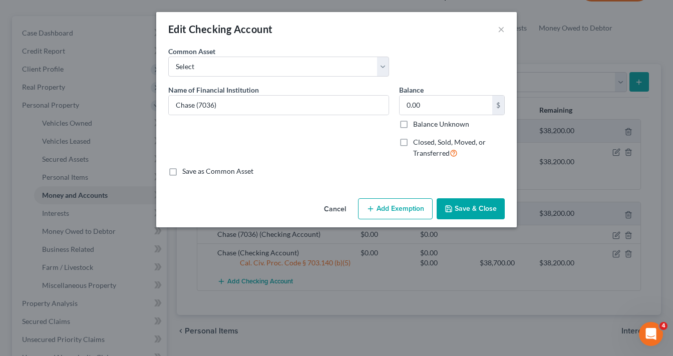
click at [419, 206] on button "Add Exemption" at bounding box center [395, 208] width 75 height 21
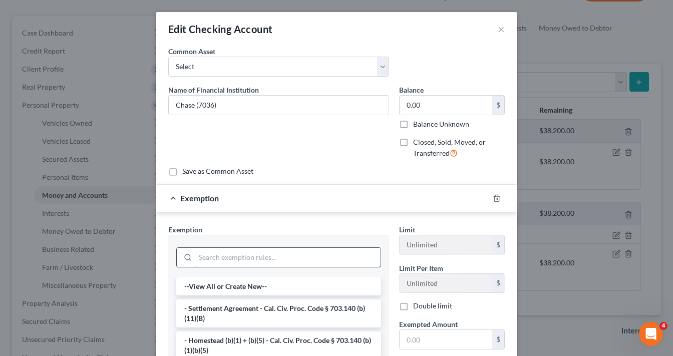
click at [227, 257] on input "search" at bounding box center [287, 257] width 185 height 19
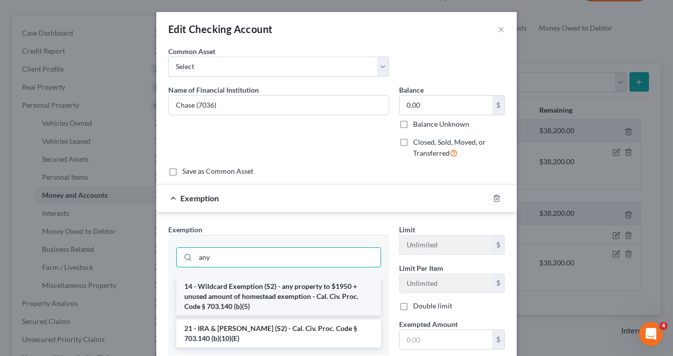
type input "any"
click at [220, 289] on li "14 - Wildcard Exemption (S2) - any property to $1950 + unused amount of homeste…" at bounding box center [278, 296] width 205 height 38
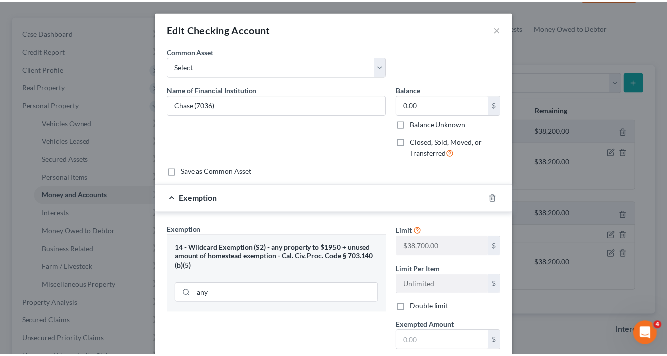
scroll to position [103, 0]
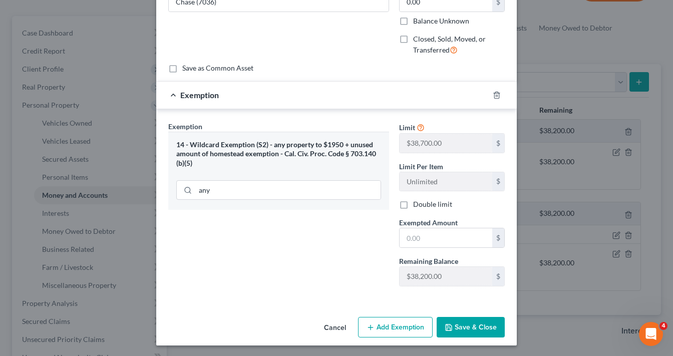
click at [467, 322] on button "Save & Close" at bounding box center [470, 327] width 68 height 21
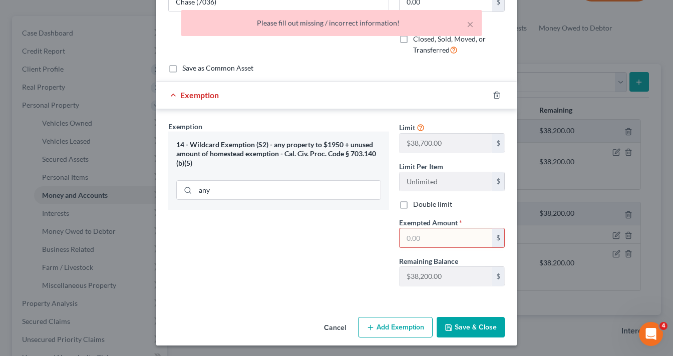
click at [439, 236] on input "text" at bounding box center [445, 237] width 93 height 19
type input "0.00"
click at [477, 336] on div "Cancel Add Exemption Save & Close" at bounding box center [336, 329] width 360 height 33
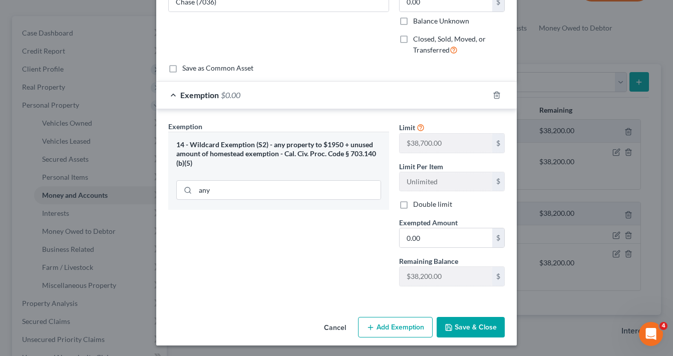
click at [477, 325] on button "Save & Close" at bounding box center [470, 327] width 68 height 21
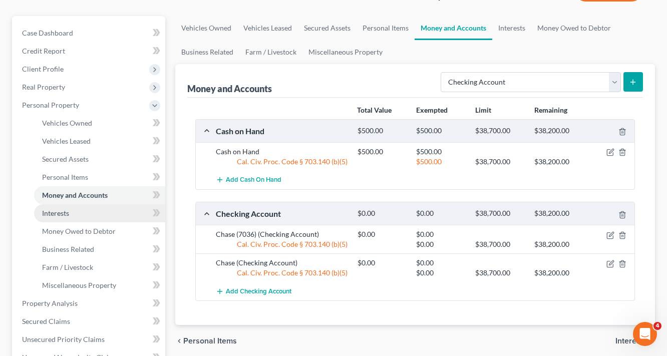
click at [57, 211] on span "Interests" at bounding box center [55, 213] width 27 height 9
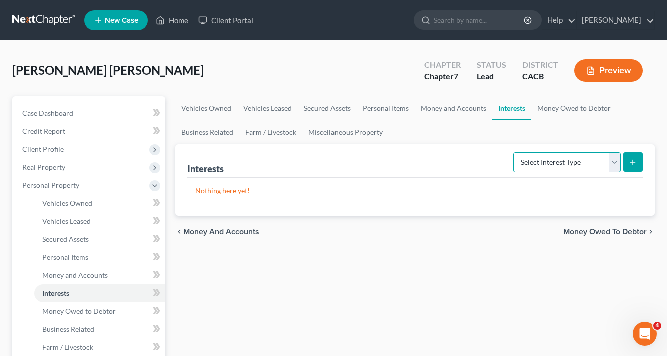
click at [546, 164] on select "Select Interest Type 401K Annuity Bond Education IRA Government Bond Government…" at bounding box center [567, 162] width 108 height 20
click at [450, 189] on p "Nothing here yet!" at bounding box center [414, 191] width 439 height 10
click at [551, 163] on select "Select Interest Type 401K Annuity Bond Education IRA Government Bond Government…" at bounding box center [567, 162] width 108 height 20
select select "stock"
click at [514, 152] on select "Select Interest Type 401K Annuity Bond Education IRA Government Bond Government…" at bounding box center [567, 162] width 108 height 20
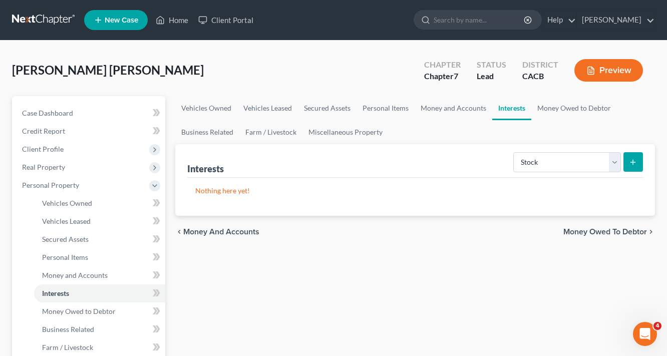
click at [640, 163] on button "submit" at bounding box center [633, 162] width 20 height 20
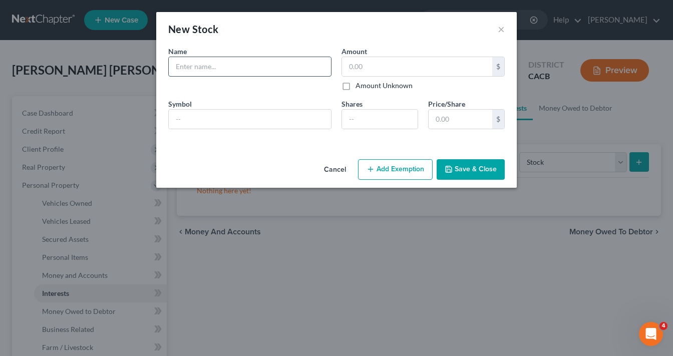
click at [249, 62] on input "text" at bounding box center [250, 66] width 162 height 19
type input "S"
type input "[PERSON_NAME] [PERSON_NAME]"
click at [371, 67] on input "text" at bounding box center [417, 66] width 150 height 19
type input "100.00"
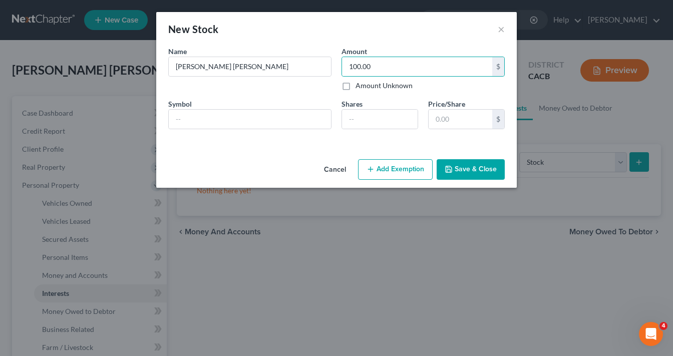
click at [467, 170] on button "Save & Close" at bounding box center [470, 169] width 68 height 21
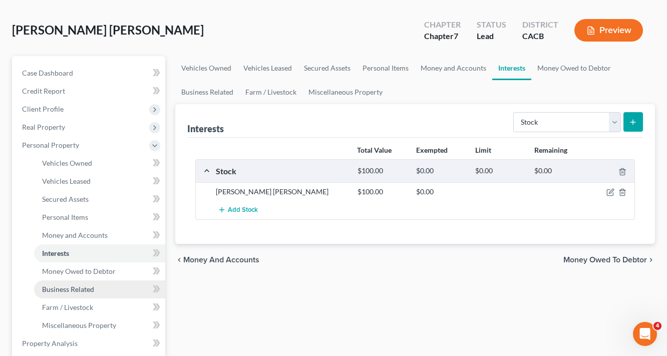
scroll to position [80, 0]
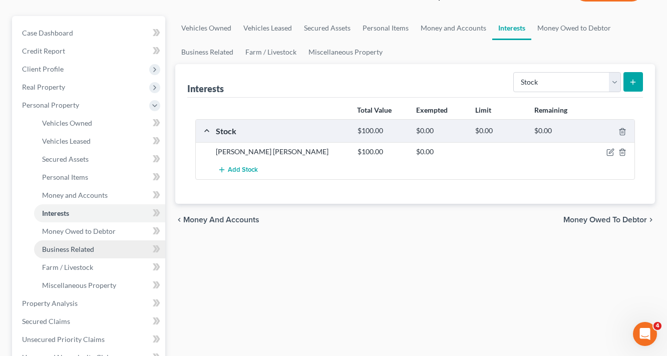
click at [75, 250] on span "Business Related" at bounding box center [68, 249] width 52 height 9
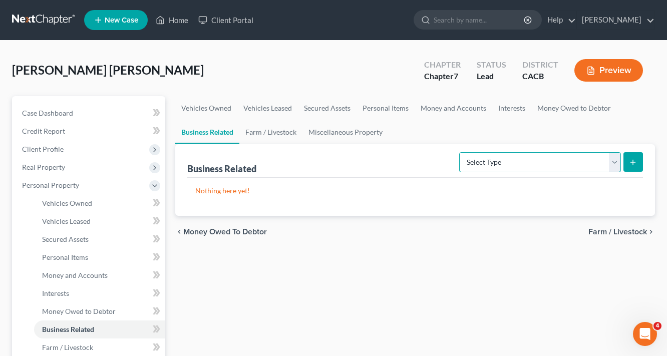
click at [499, 164] on select "Select Type Customer Lists Franchises Inventory Licenses Machinery Office Equip…" at bounding box center [540, 162] width 162 height 20
select select "license"
click at [460, 152] on select "Select Type Customer Lists Franchises Inventory Licenses Machinery Office Equip…" at bounding box center [540, 162] width 162 height 20
click at [628, 160] on button "submit" at bounding box center [633, 162] width 20 height 20
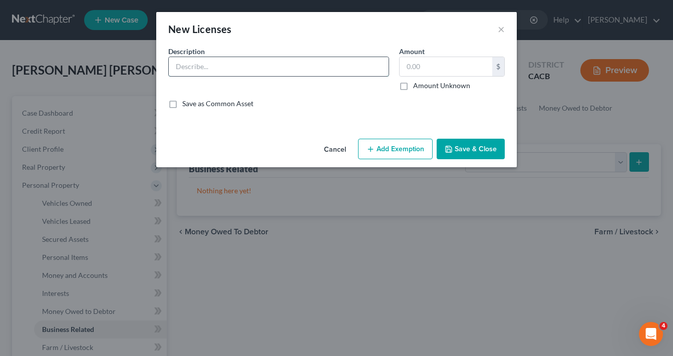
click at [248, 70] on input "text" at bounding box center [279, 66] width 220 height 19
type input "Commercial Driving License"
click at [463, 62] on input "text" at bounding box center [445, 66] width 93 height 19
type input "0.00"
click at [480, 149] on button "Save & Close" at bounding box center [470, 149] width 68 height 21
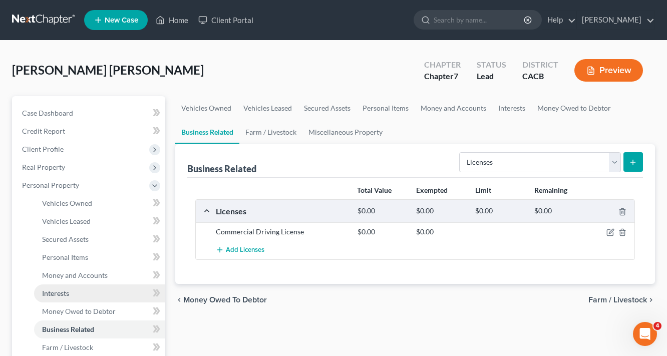
scroll to position [40, 0]
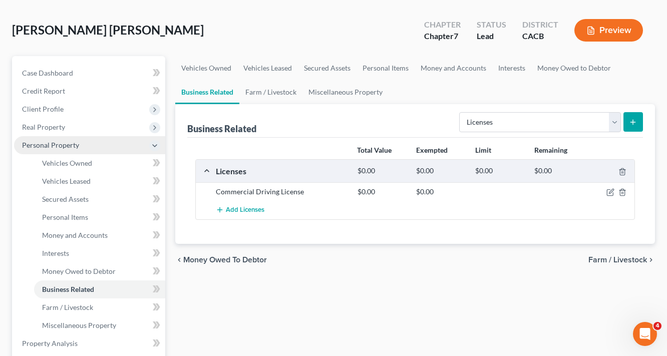
click at [63, 147] on span "Personal Property" at bounding box center [50, 145] width 57 height 9
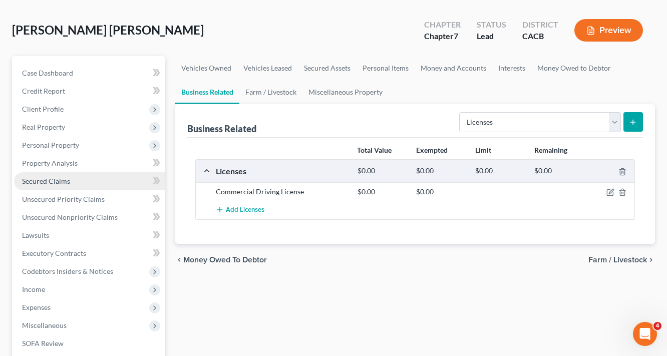
click at [63, 177] on span "Secured Claims" at bounding box center [46, 181] width 48 height 9
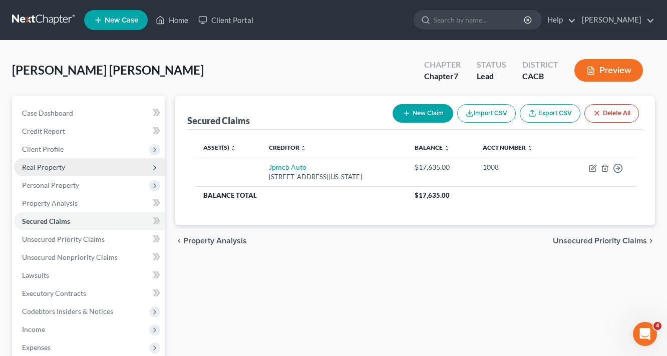
click at [49, 166] on span "Real Property" at bounding box center [43, 167] width 43 height 9
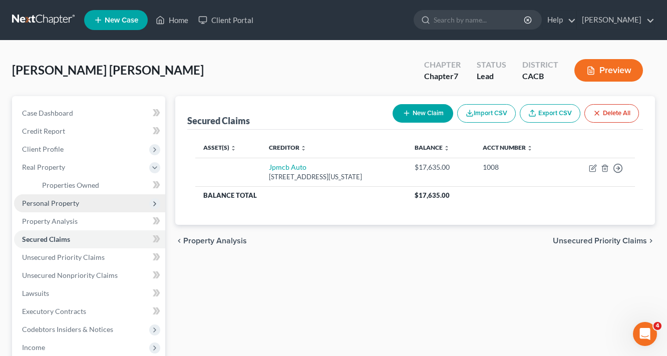
click at [58, 202] on span "Personal Property" at bounding box center [50, 203] width 57 height 9
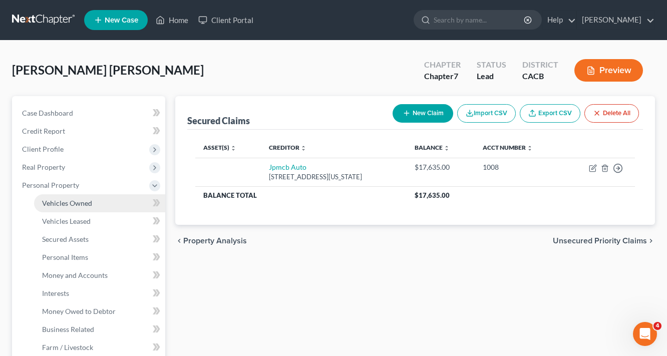
click at [73, 205] on span "Vehicles Owned" at bounding box center [67, 203] width 50 height 9
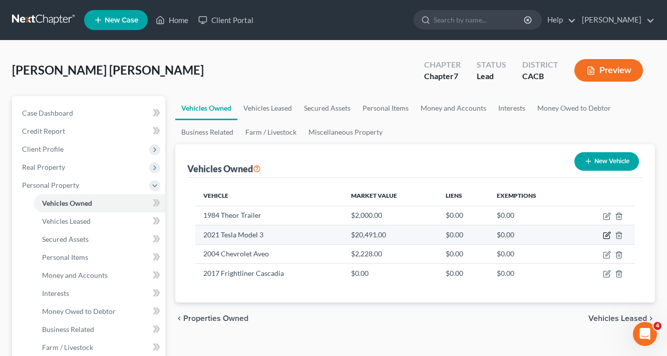
click at [605, 235] on icon "button" at bounding box center [607, 235] width 8 height 8
select select "0"
select select "5"
select select "3"
select select "0"
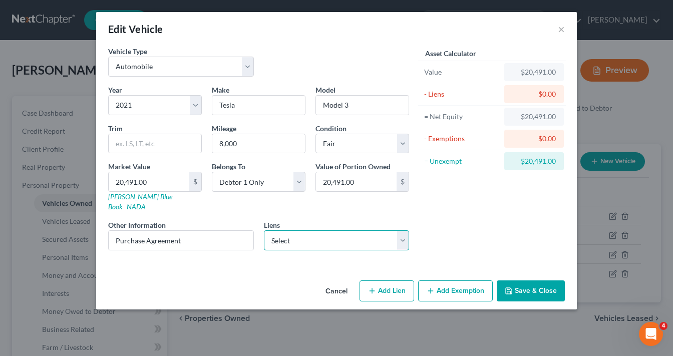
click at [288, 237] on select "Select Jpmcb Auto - $17,635.00" at bounding box center [337, 240] width 146 height 20
select select "19"
select select "0"
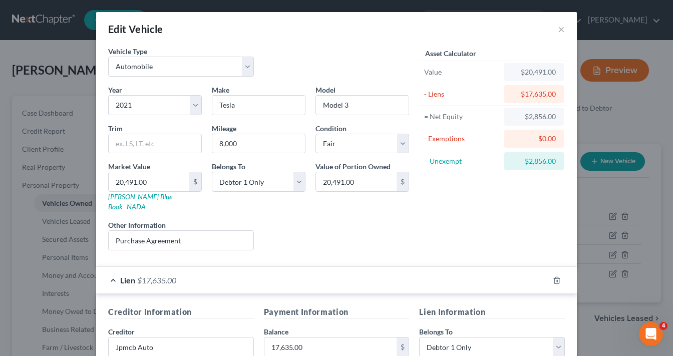
scroll to position [80, 0]
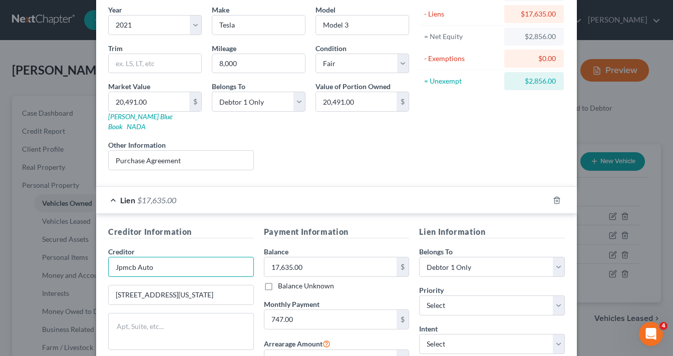
click at [132, 257] on input "Jpmcb Auto" at bounding box center [181, 267] width 146 height 20
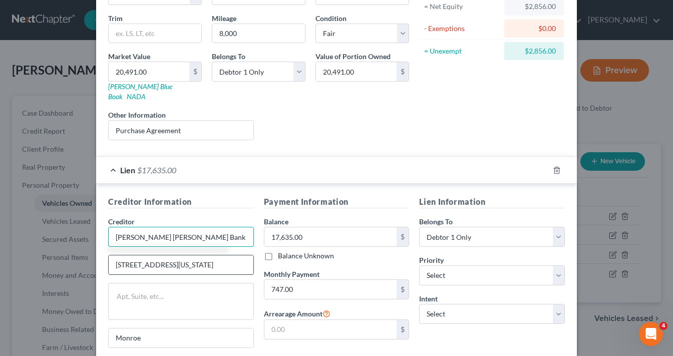
scroll to position [160, 0]
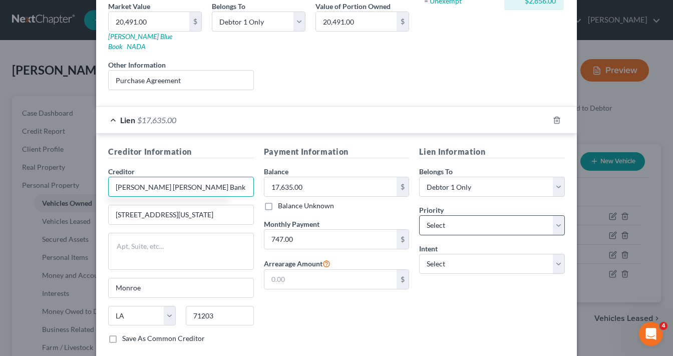
type input "[PERSON_NAME] [PERSON_NAME] Bank"
click at [464, 215] on select "Select 1st 2nd 3rd 4th 5th 6th 7th 8th 9th 10th 11th 12th 13th 14th 15th 16th 1…" at bounding box center [492, 225] width 146 height 20
select select "0"
click at [419, 215] on select "Select 1st 2nd 3rd 4th 5th 6th 7th 8th 9th 10th 11th 12th 13th 14th 15th 16th 1…" at bounding box center [492, 225] width 146 height 20
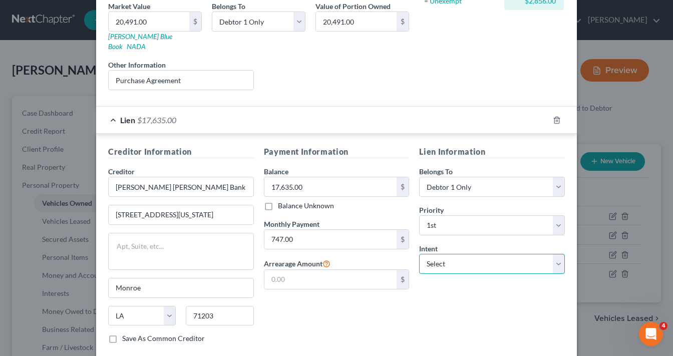
click at [444, 254] on select "Select Surrender Redeem Reaffirm Avoid Other" at bounding box center [492, 264] width 146 height 20
select select "4"
click at [419, 254] on select "Select Surrender Redeem Reaffirm Avoid Other" at bounding box center [492, 264] width 146 height 20
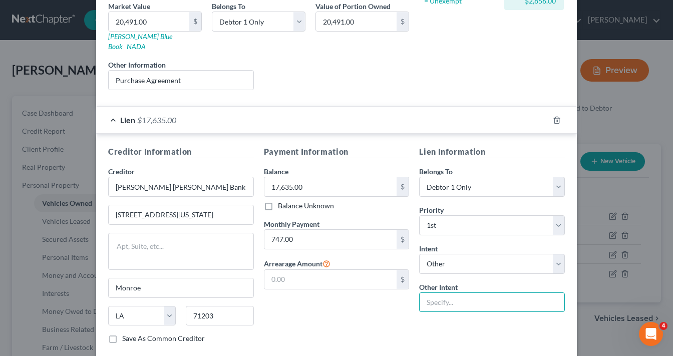
click at [454, 292] on input "text" at bounding box center [492, 302] width 146 height 20
type input "Retain and Ride Through Per CCP 2983.3"
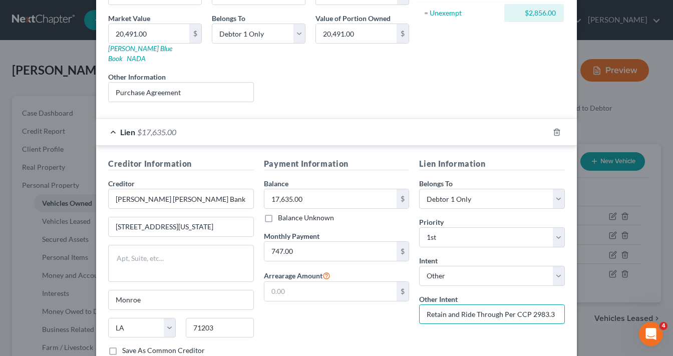
scroll to position [206, 0]
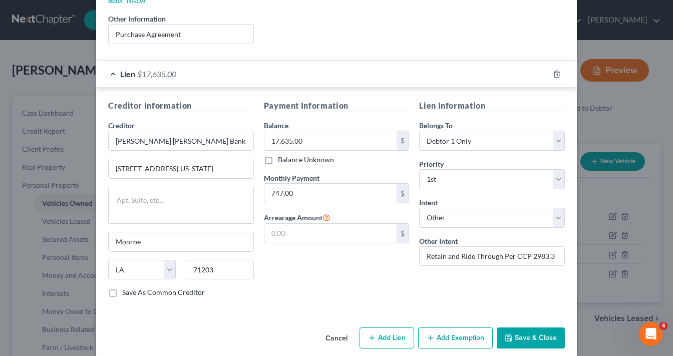
click at [443, 327] on button "Add Exemption" at bounding box center [455, 337] width 75 height 21
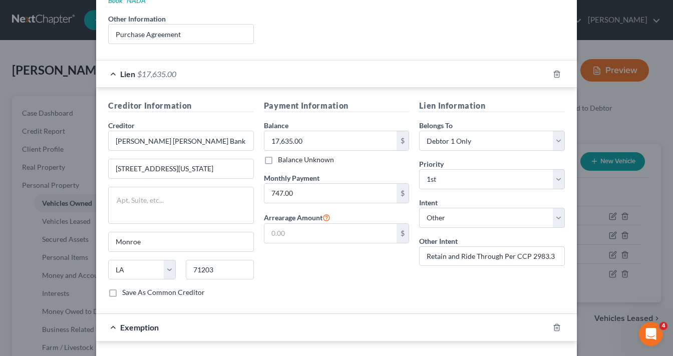
scroll to position [326, 0]
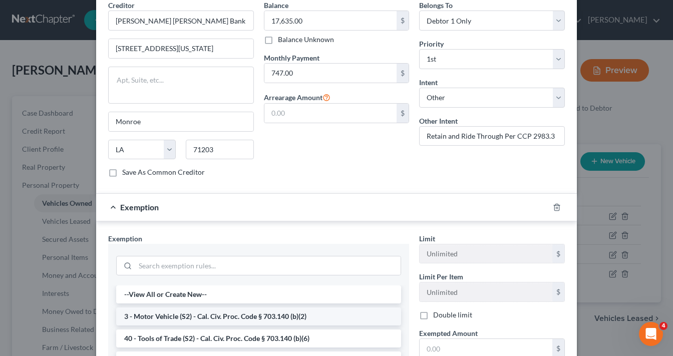
click at [179, 307] on li "3 - Motor Vehicle (S2) - Cal. Civ. Proc. Code § 703.140 (b)(2)" at bounding box center [258, 316] width 285 height 18
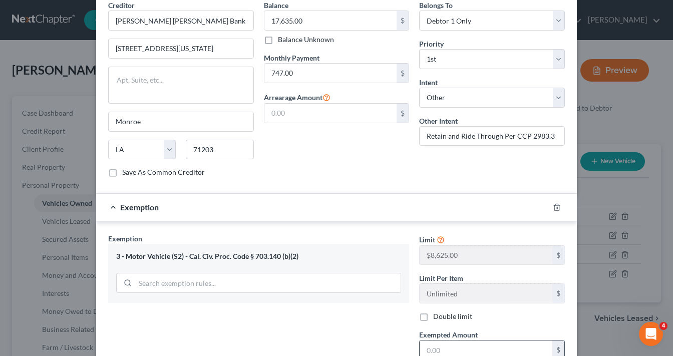
click at [458, 340] on input "text" at bounding box center [485, 349] width 133 height 19
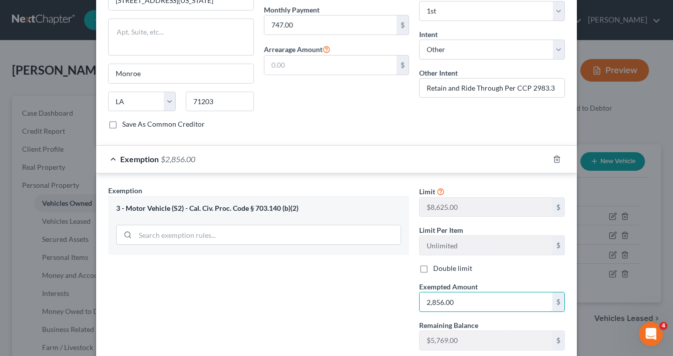
scroll to position [426, 0]
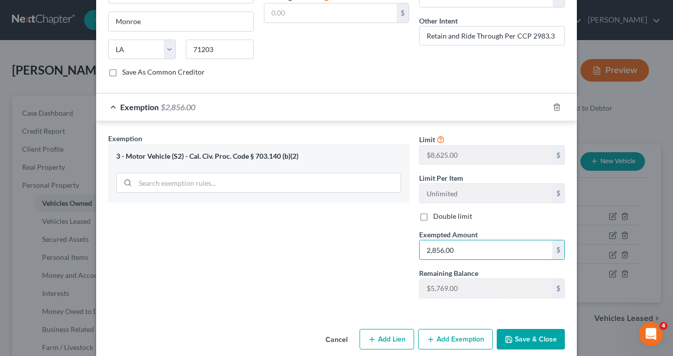
type input "2,856.00"
click at [534, 329] on button "Save & Close" at bounding box center [531, 339] width 68 height 21
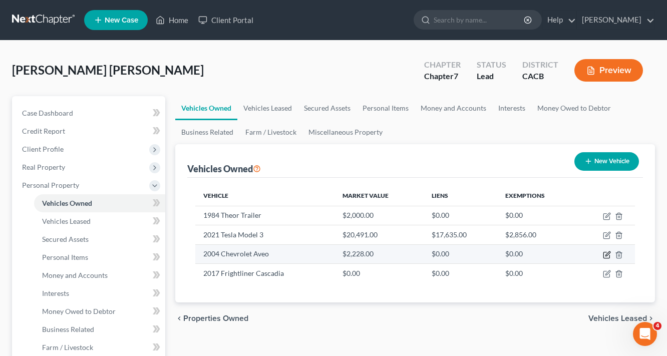
click at [607, 254] on icon "button" at bounding box center [607, 253] width 5 height 5
select select "0"
select select "22"
select select "3"
select select "0"
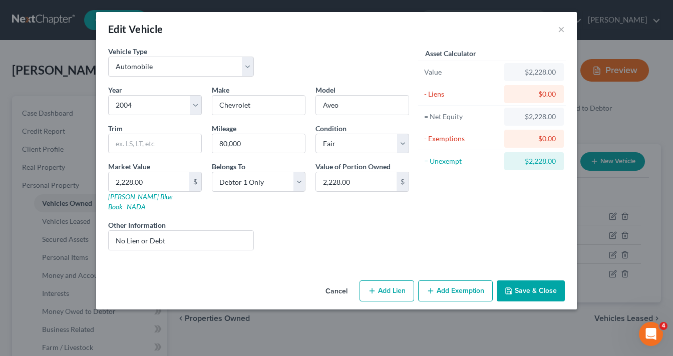
click at [453, 280] on button "Add Exemption" at bounding box center [455, 290] width 75 height 21
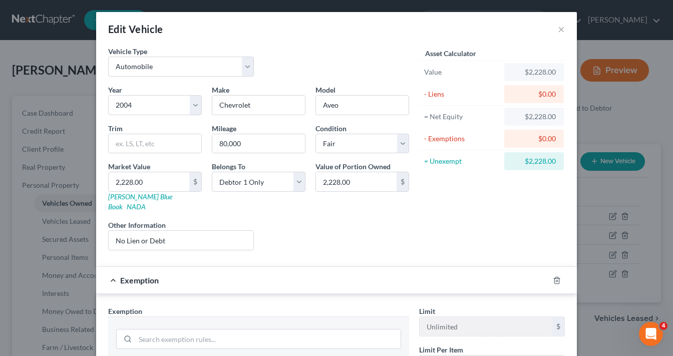
scroll to position [80, 0]
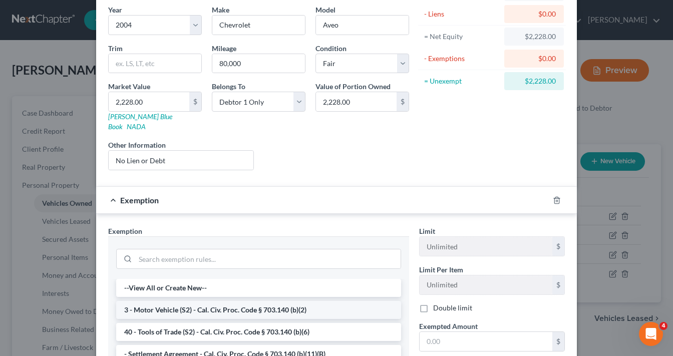
click at [204, 301] on li "3 - Motor Vehicle (S2) - Cal. Civ. Proc. Code § 703.140 (b)(2)" at bounding box center [258, 310] width 285 height 18
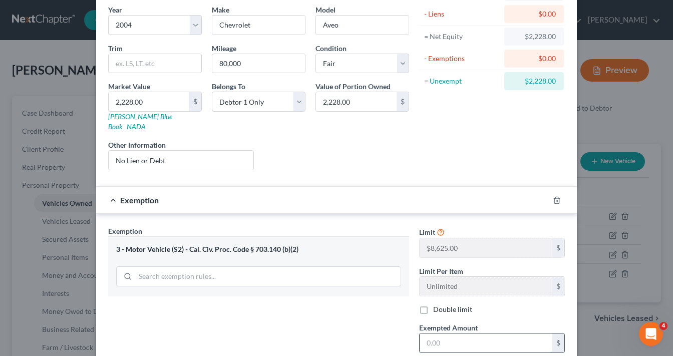
click at [455, 333] on input "text" at bounding box center [485, 342] width 133 height 19
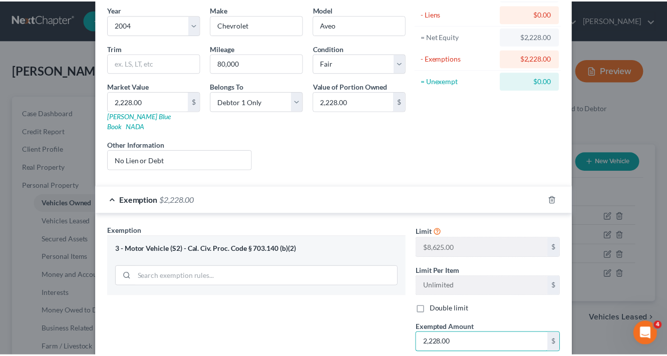
scroll to position [174, 0]
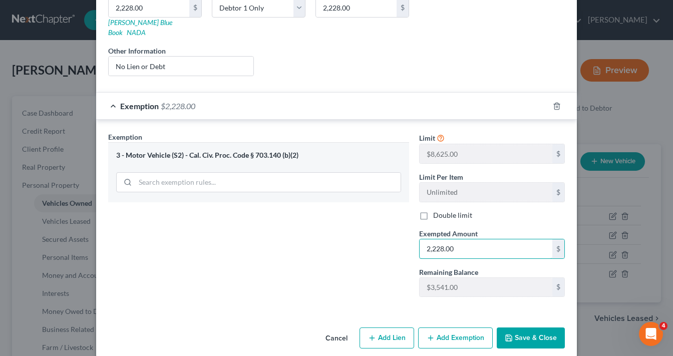
type input "2,228.00"
click at [532, 327] on button "Save & Close" at bounding box center [531, 337] width 68 height 21
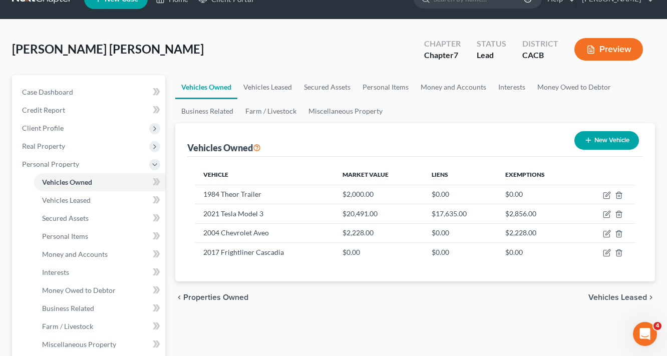
scroll to position [40, 0]
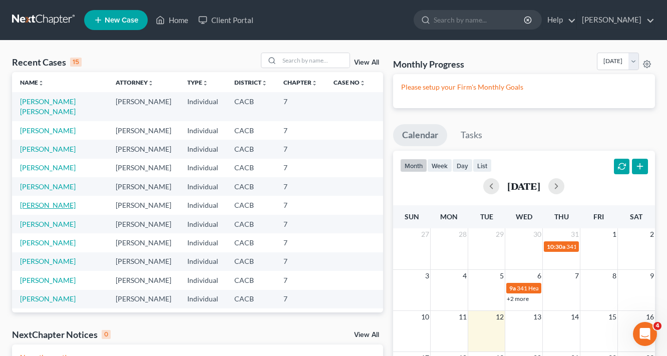
click at [58, 201] on link "[PERSON_NAME]" at bounding box center [48, 205] width 56 height 9
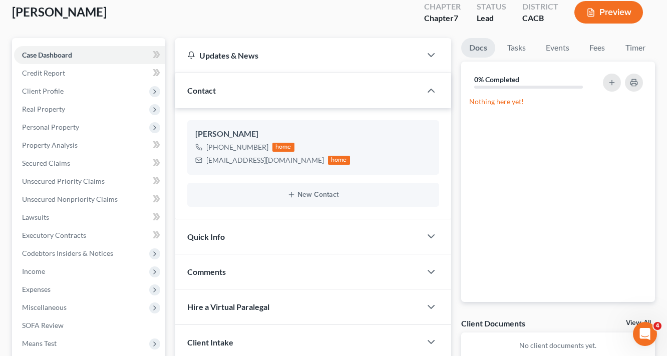
scroll to position [55, 0]
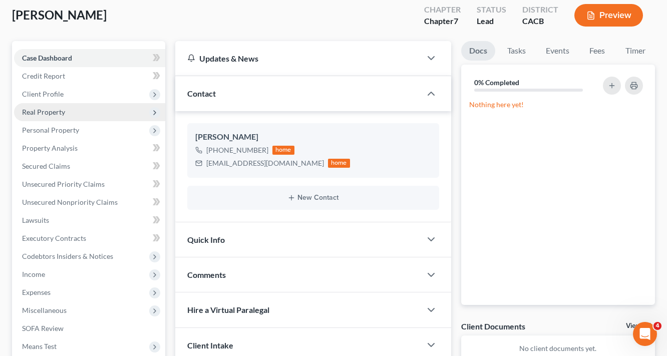
click at [61, 111] on span "Real Property" at bounding box center [43, 112] width 43 height 9
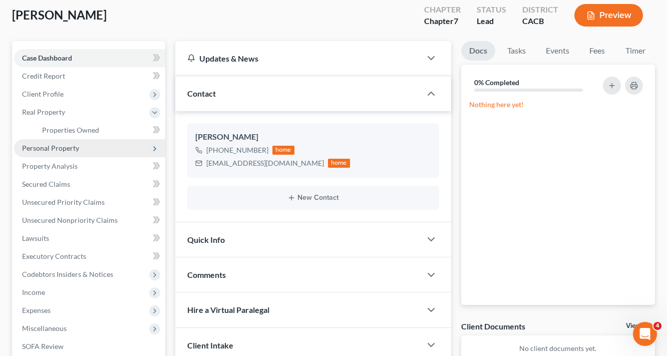
click at [58, 150] on span "Personal Property" at bounding box center [50, 148] width 57 height 9
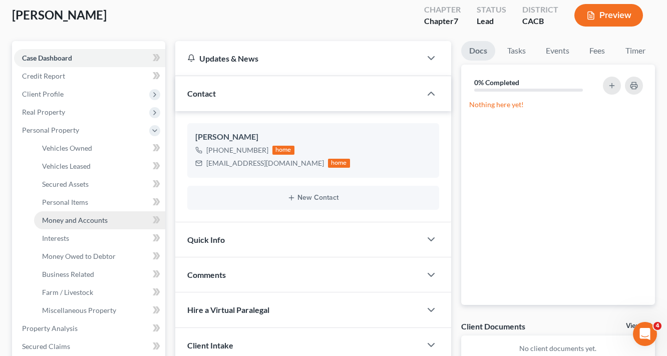
click at [78, 218] on span "Money and Accounts" at bounding box center [75, 220] width 66 height 9
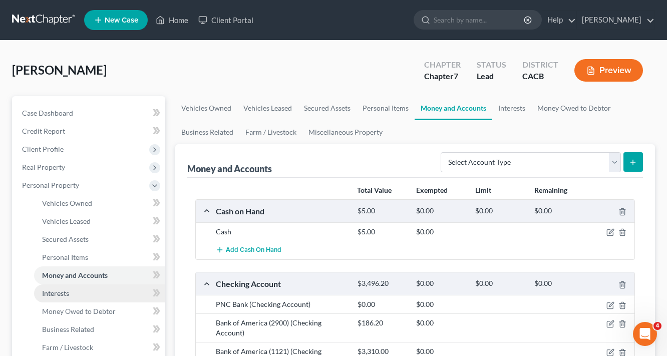
click at [68, 292] on span "Interests" at bounding box center [55, 293] width 27 height 9
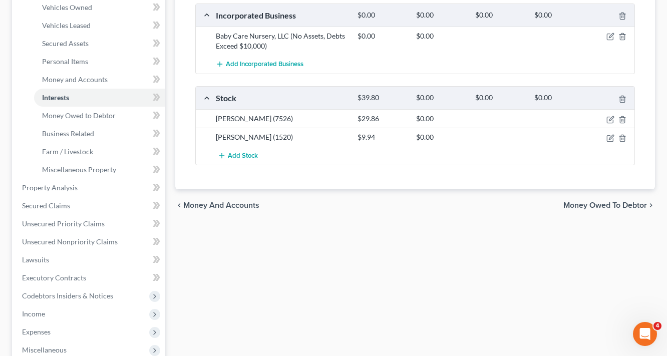
scroll to position [200, 0]
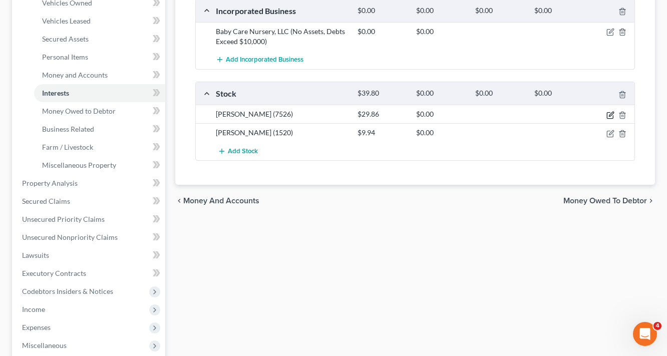
click at [607, 117] on icon "button" at bounding box center [610, 115] width 6 height 6
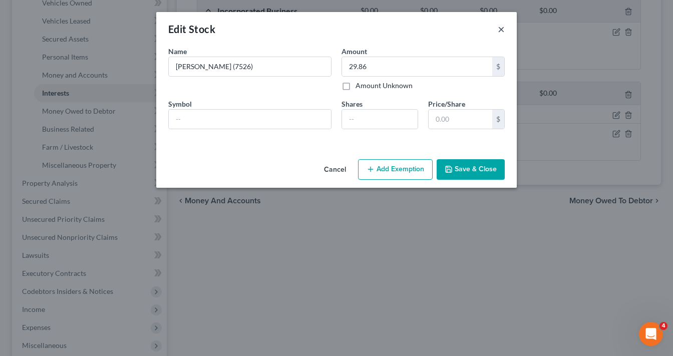
click at [503, 30] on button "×" at bounding box center [501, 29] width 7 height 12
